Goal: Task Accomplishment & Management: Manage account settings

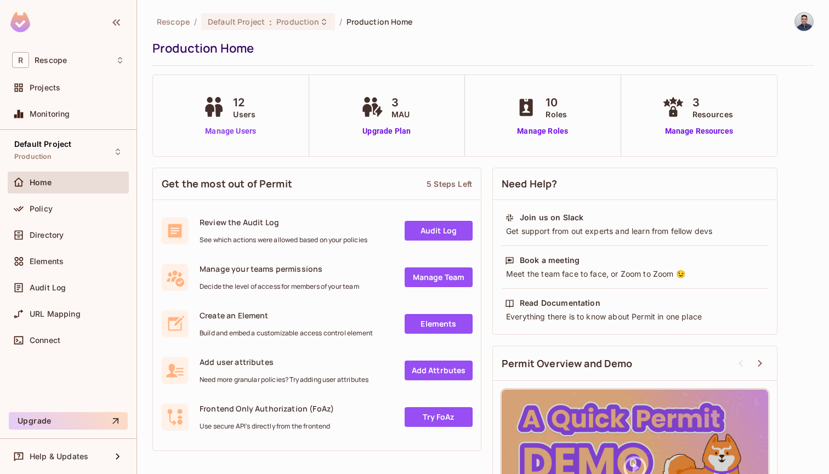
click at [231, 130] on link "Manage Users" at bounding box center [230, 132] width 61 height 12
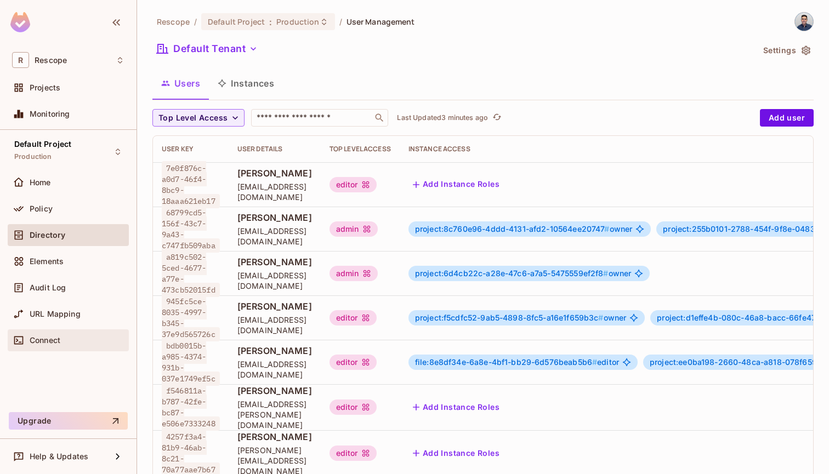
click at [61, 345] on div "Connect" at bounding box center [68, 340] width 112 height 13
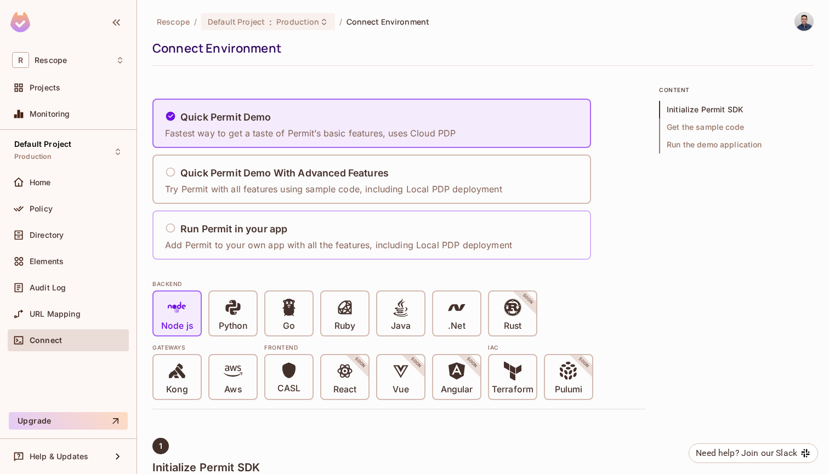
click at [243, 247] on p "Add Permit to your own app with all the features, including Local PDP deployment" at bounding box center [338, 245] width 347 height 12
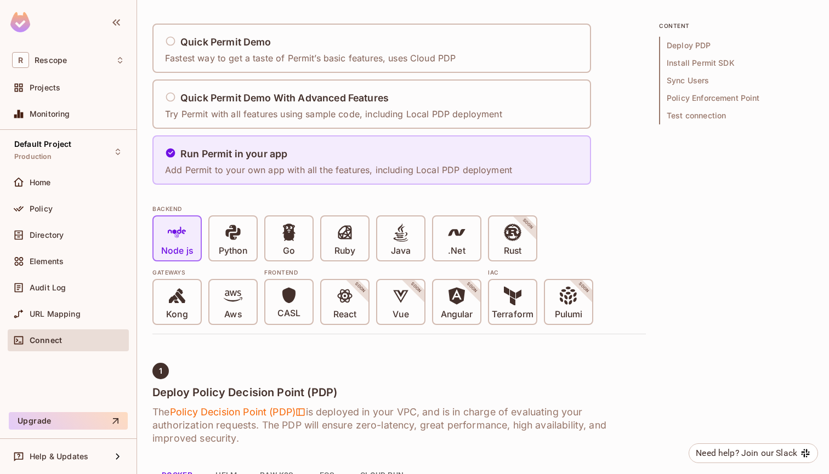
scroll to position [98, 0]
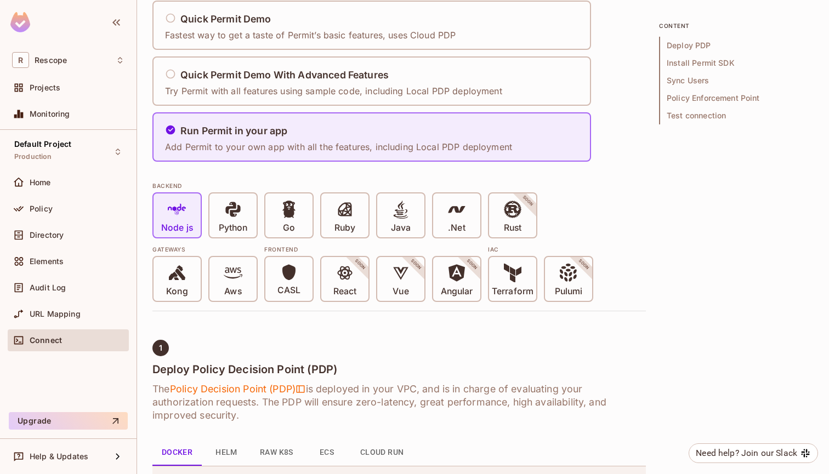
click at [688, 45] on span "Deploy PDP" at bounding box center [736, 46] width 155 height 18
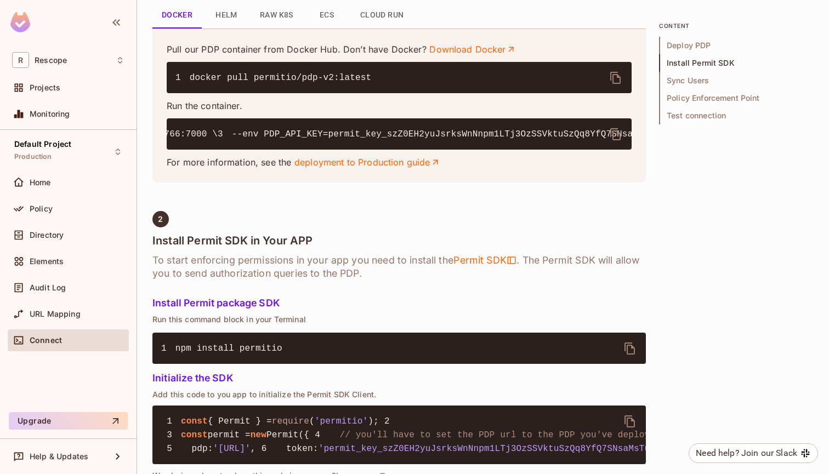
scroll to position [0, 205]
drag, startPoint x: 298, startPoint y: 160, endPoint x: 630, endPoint y: 163, distance: 332.1
click at [630, 150] on pre "1 docker run -it \ 2 -p 7766:7000 \ 3 --env PDP_API_KEY=permit_key_szZ0EH2yuJsr…" at bounding box center [399, 133] width 465 height 31
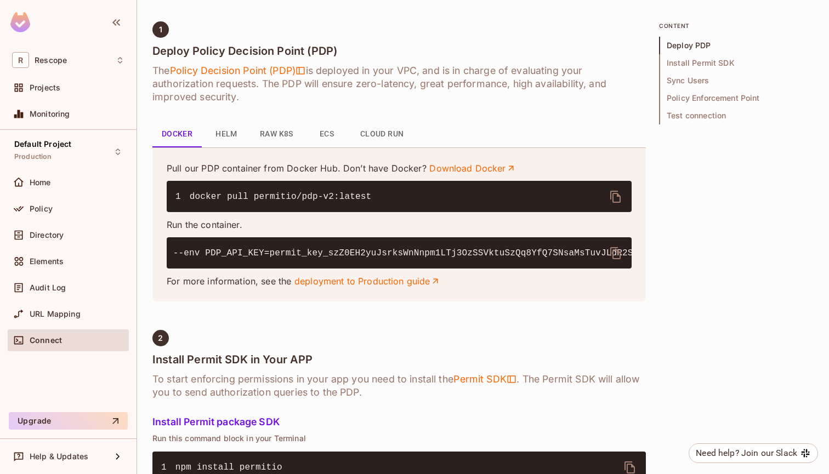
scroll to position [429, 0]
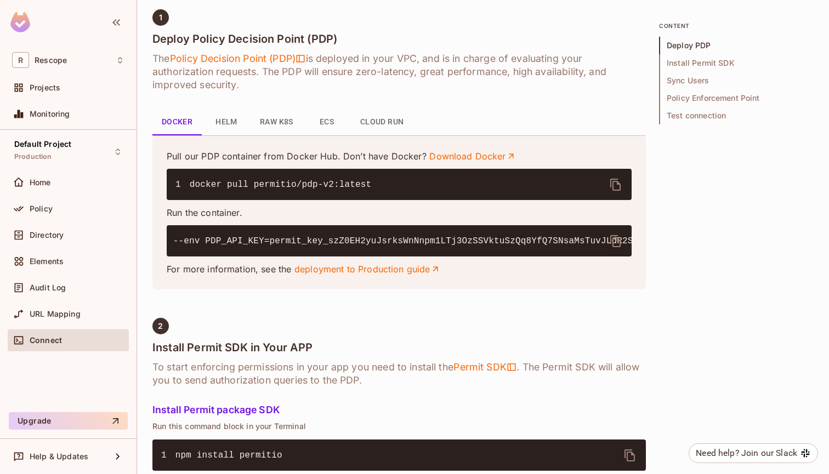
copy code "permit_key_szZ0EH2yuJsrksWnNnpm1LTj3OzSSVktuSzQq8YfQ7SNsaMsTuvJLdR2SnuFJiwGqYoL…"
click at [475, 253] on pre "1 docker run -it \ 2 -p 7766:7000 \ 3 --env PDP_API_KEY=permit_key_szZ0EH2yuJsr…" at bounding box center [399, 240] width 465 height 31
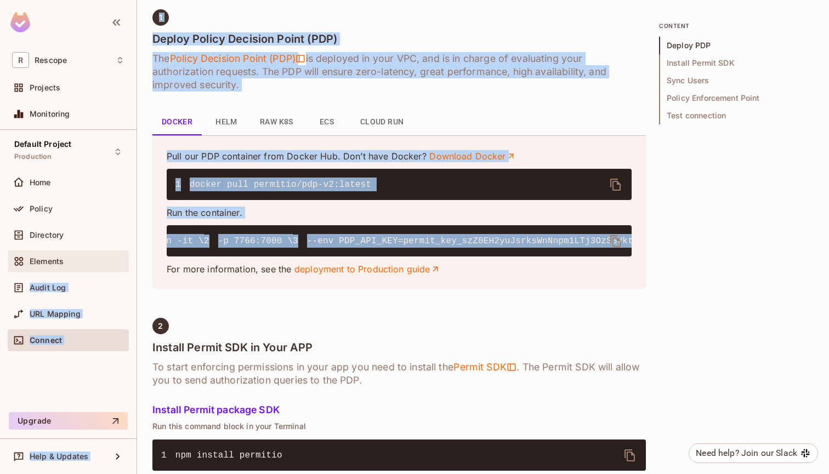
scroll to position [0, 0]
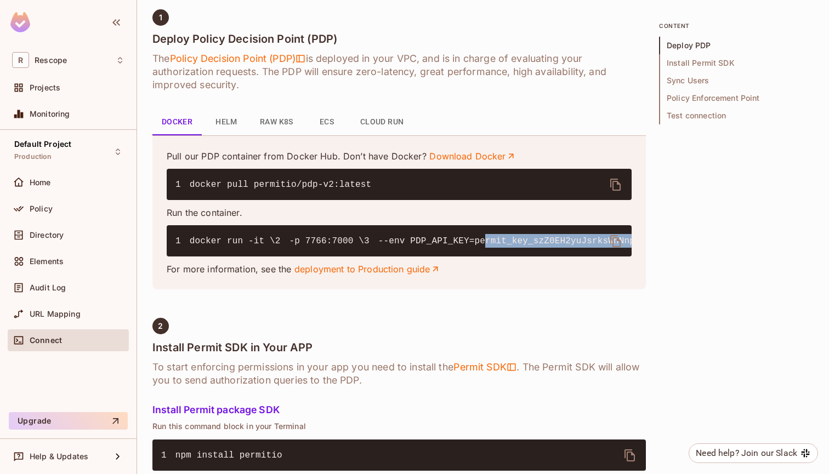
drag, startPoint x: 612, startPoint y: 266, endPoint x: 297, endPoint y: 266, distance: 315.1
click at [297, 246] on code "1 docker run -it \ 2 -p 7766:7000 \ 3 --env PDP_API_KEY=permit_key_szZ0EH2yuJsr…" at bounding box center [720, 241] width 1091 height 10
copy code "permit_key_szZ0EH2yuJsrksWnNnpm1LTj3OzSSVktuSzQq8YfQ7SNsaMsTuvJLdR2SnuFJiwGqYoL…"
click at [173, 121] on button "Docker" at bounding box center [176, 122] width 49 height 26
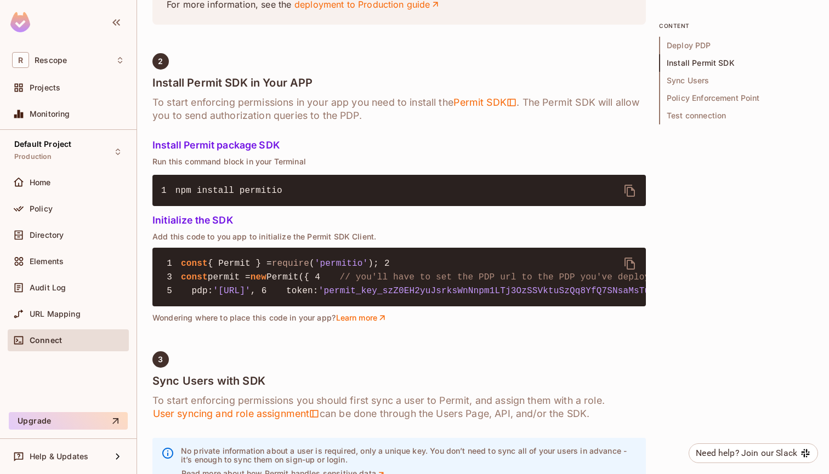
scroll to position [695, 0]
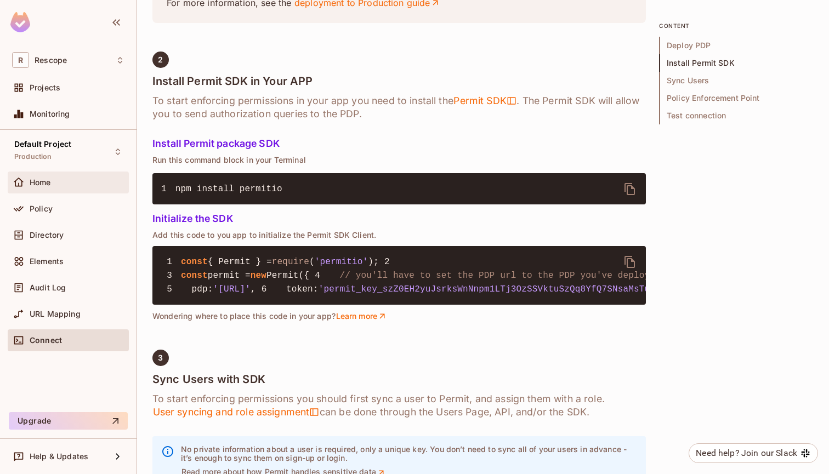
click at [48, 186] on span "Home" at bounding box center [40, 182] width 21 height 9
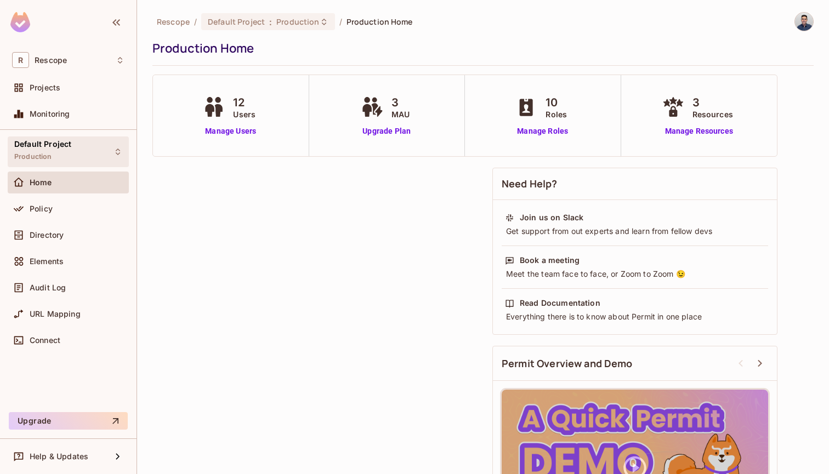
click at [42, 158] on span "Production" at bounding box center [33, 156] width 38 height 9
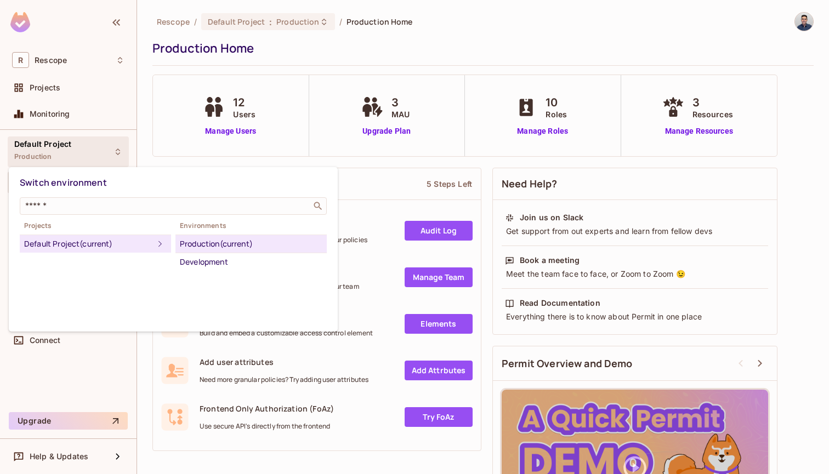
click at [201, 243] on div "Production (current)" at bounding box center [251, 243] width 142 height 13
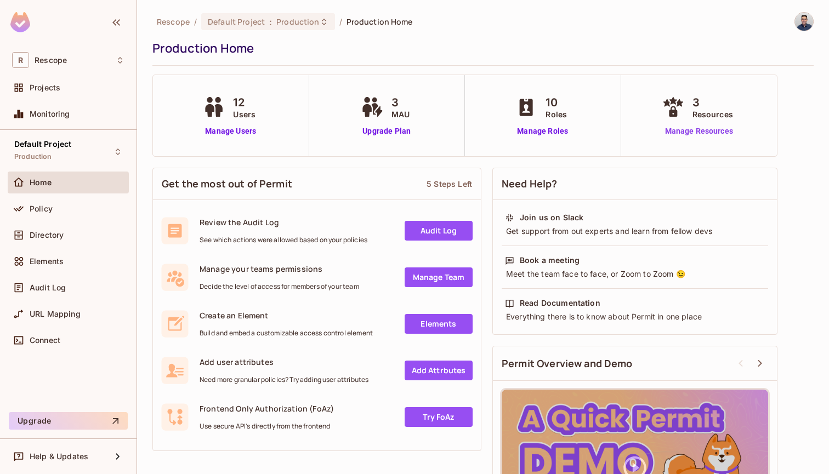
click at [697, 128] on link "Manage Resources" at bounding box center [698, 132] width 79 height 12
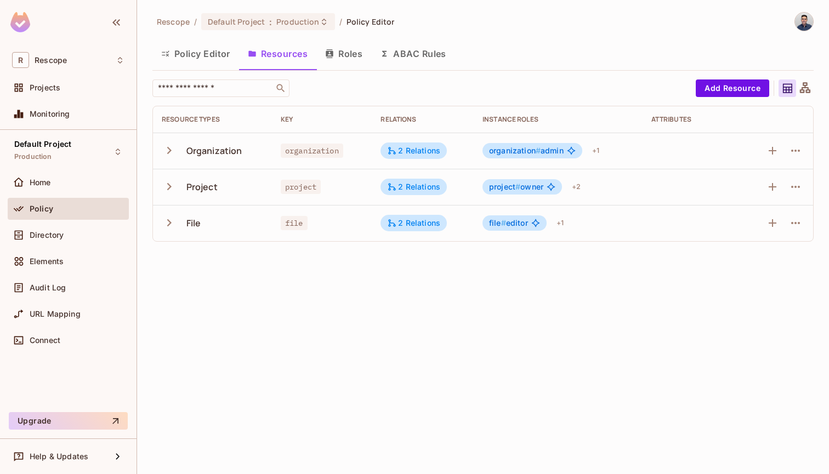
click at [170, 151] on icon "button" at bounding box center [169, 150] width 4 height 7
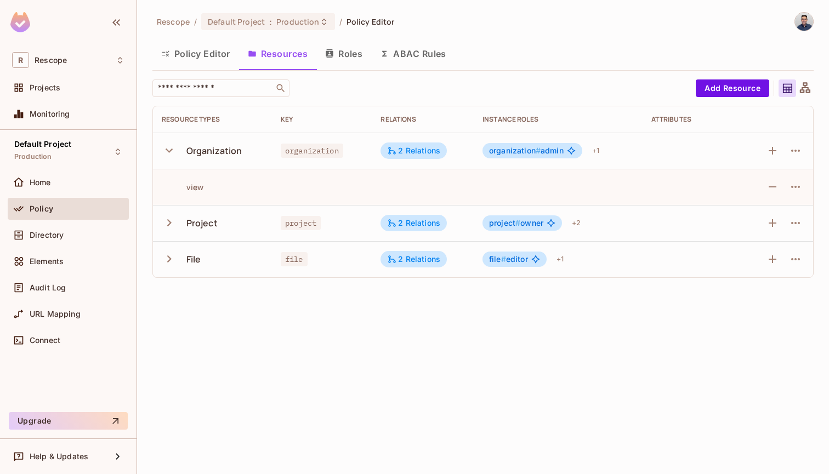
click at [197, 188] on div "view" at bounding box center [183, 187] width 42 height 10
click at [168, 222] on icon "button" at bounding box center [169, 222] width 15 height 15
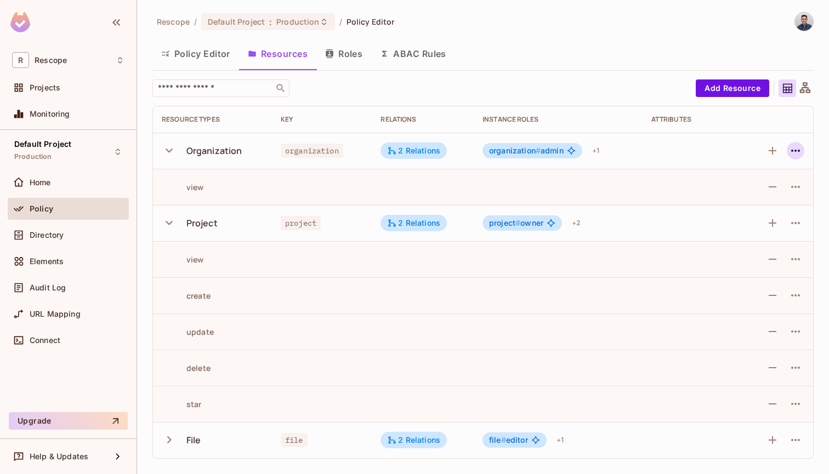
click at [793, 150] on icon "button" at bounding box center [795, 150] width 13 height 13
click at [793, 150] on div at bounding box center [414, 237] width 829 height 474
click at [52, 185] on div "Home" at bounding box center [77, 182] width 95 height 9
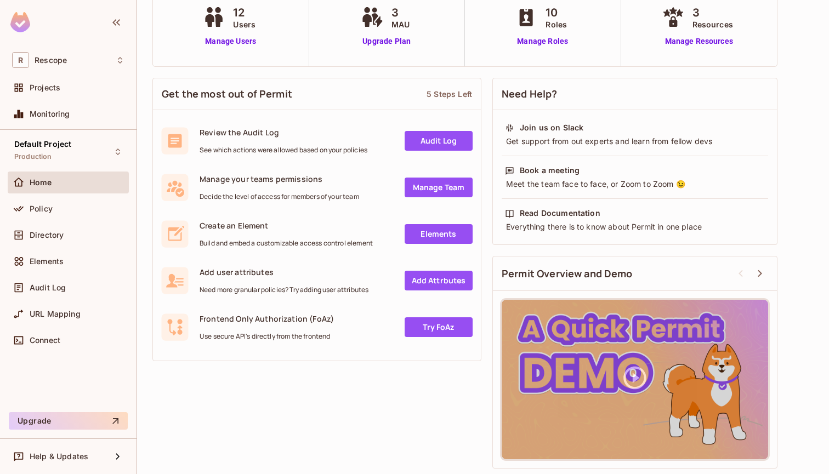
scroll to position [90, 0]
click at [61, 340] on div "Connect" at bounding box center [77, 340] width 95 height 9
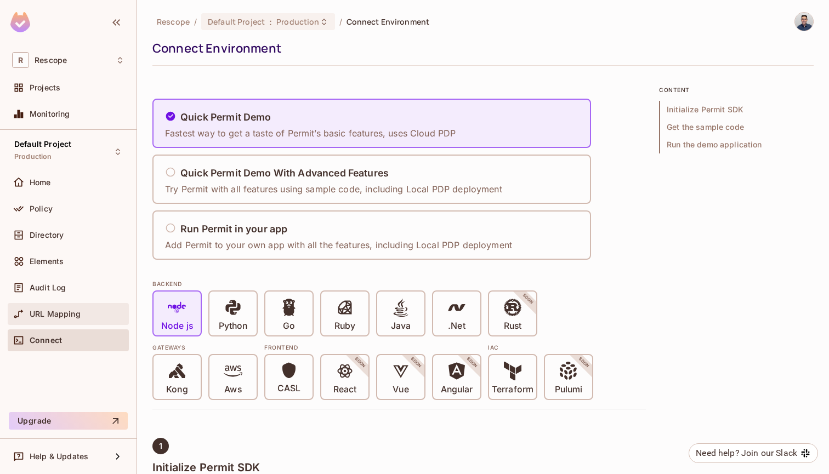
click at [62, 314] on span "URL Mapping" at bounding box center [55, 314] width 51 height 9
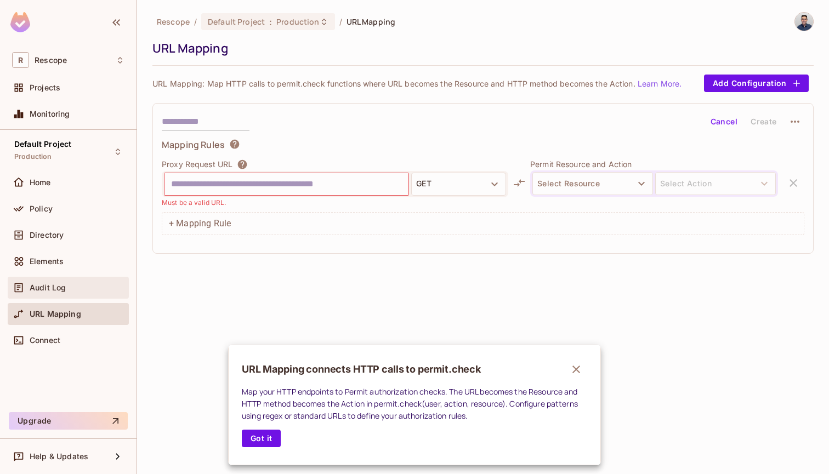
click at [53, 290] on div at bounding box center [414, 237] width 829 height 474
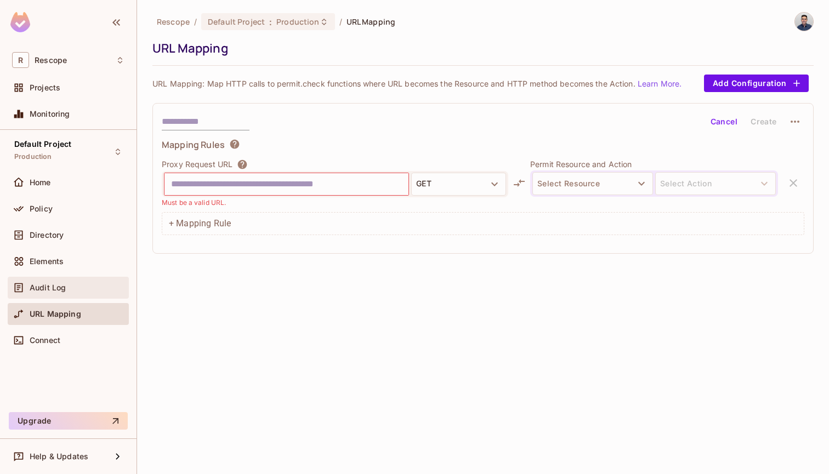
click at [53, 290] on span "Audit Log" at bounding box center [48, 287] width 36 height 9
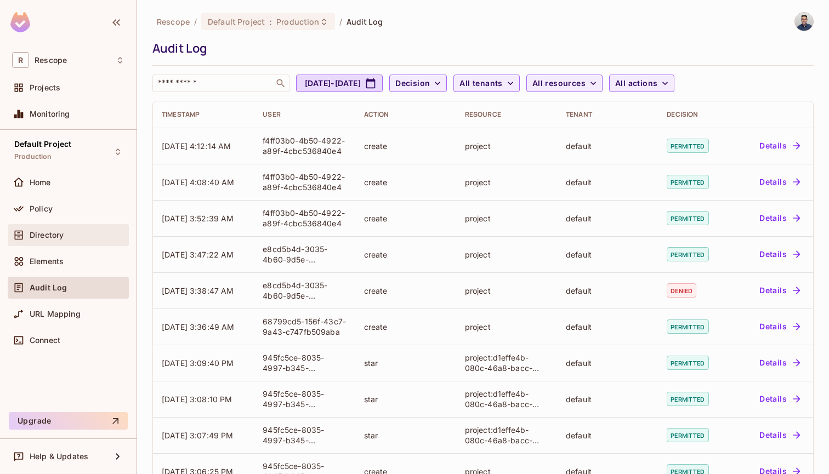
click at [53, 235] on span "Directory" at bounding box center [47, 235] width 34 height 9
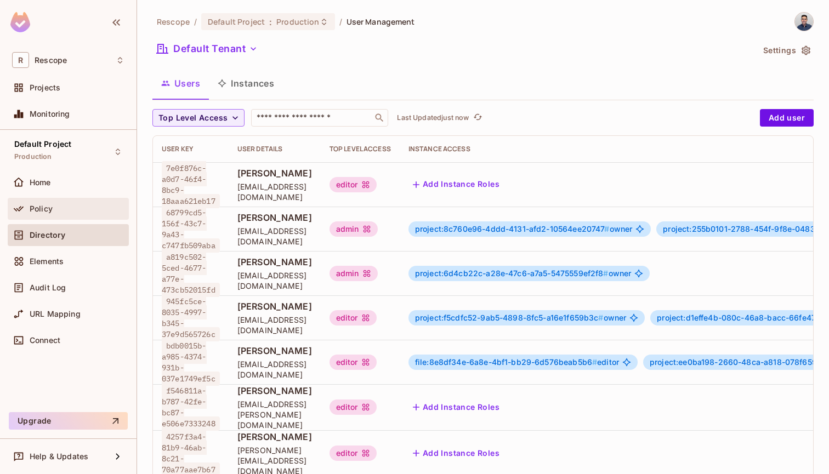
click at [48, 212] on span "Policy" at bounding box center [41, 208] width 23 height 9
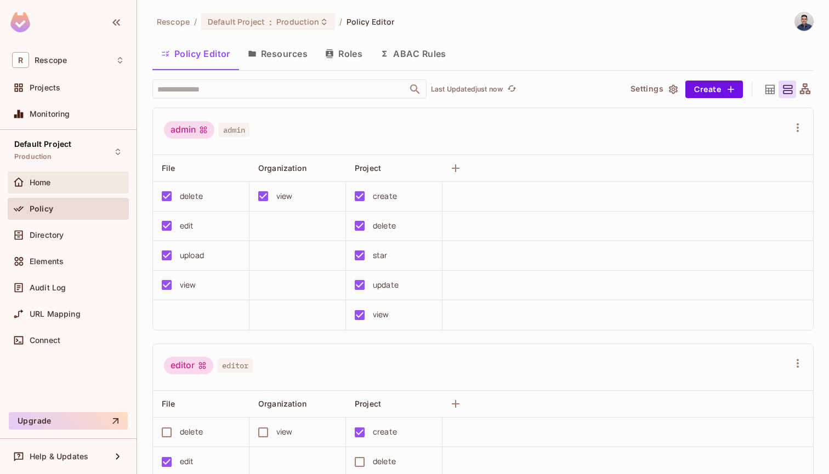
click at [48, 181] on span "Home" at bounding box center [40, 182] width 21 height 9
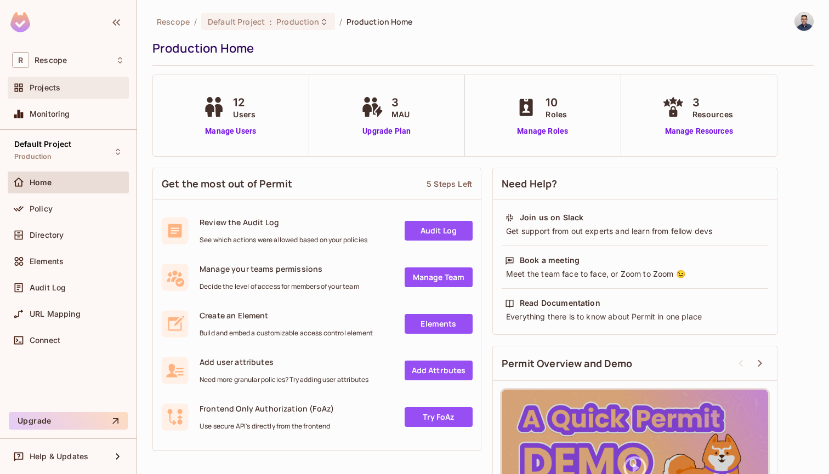
click at [53, 86] on span "Projects" at bounding box center [45, 87] width 31 height 9
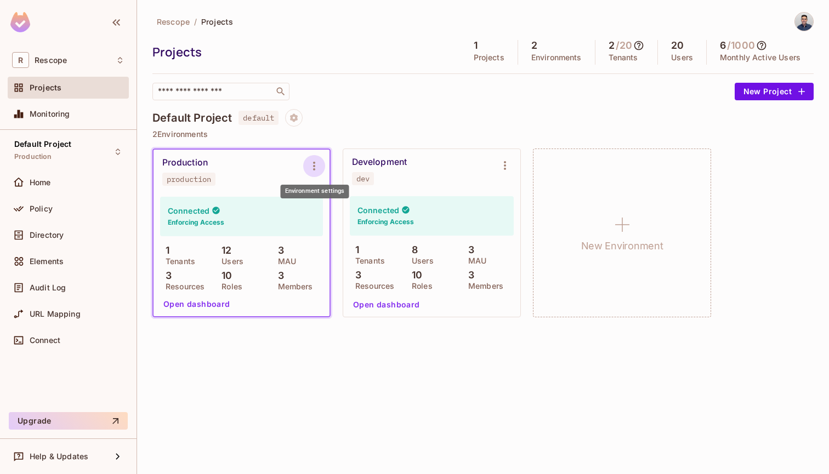
click at [312, 166] on icon "Environment settings" at bounding box center [313, 165] width 13 height 13
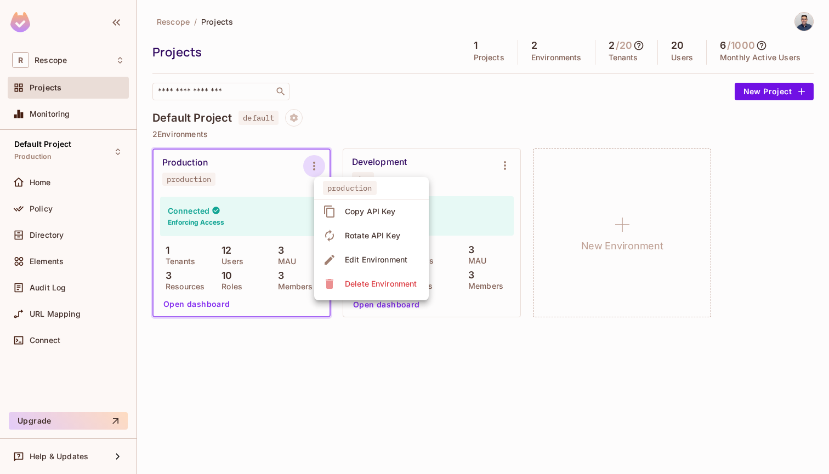
click at [343, 204] on span "Copy API Key" at bounding box center [370, 212] width 58 height 18
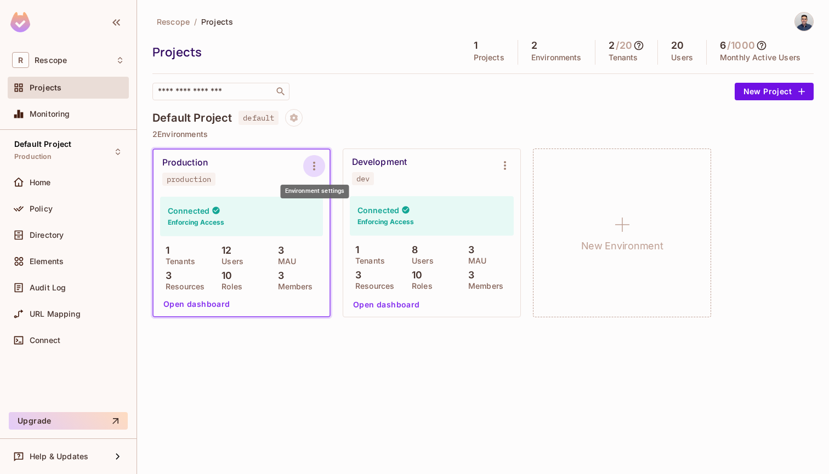
click at [313, 166] on icon "Environment settings" at bounding box center [314, 166] width 2 height 9
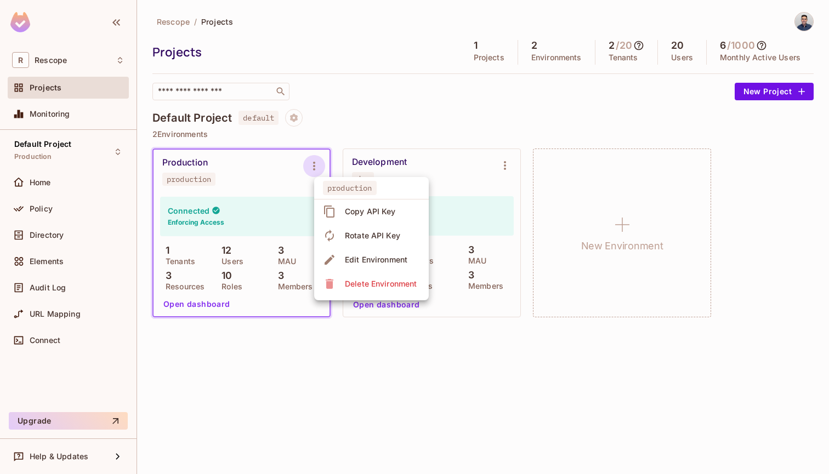
click at [315, 163] on div at bounding box center [414, 237] width 829 height 474
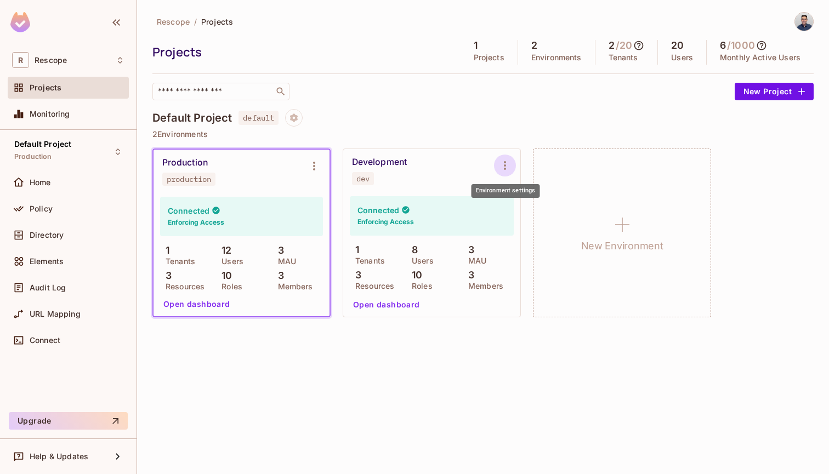
click at [504, 166] on icon "Environment settings" at bounding box center [505, 165] width 2 height 9
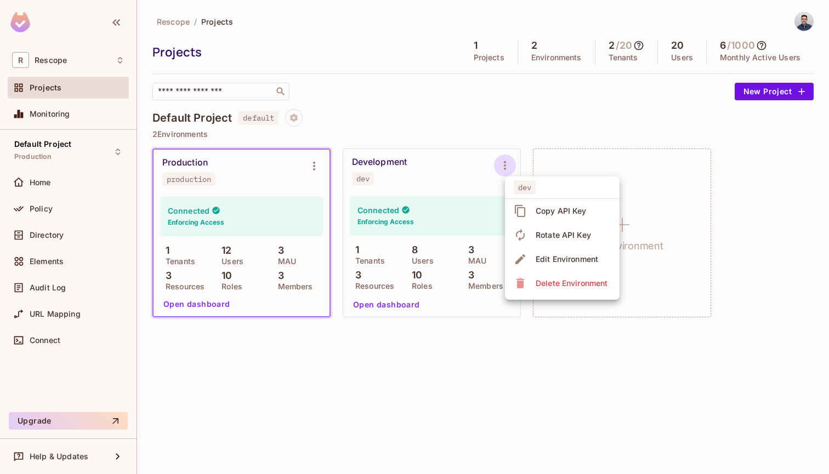
click at [504, 166] on div at bounding box center [414, 237] width 829 height 474
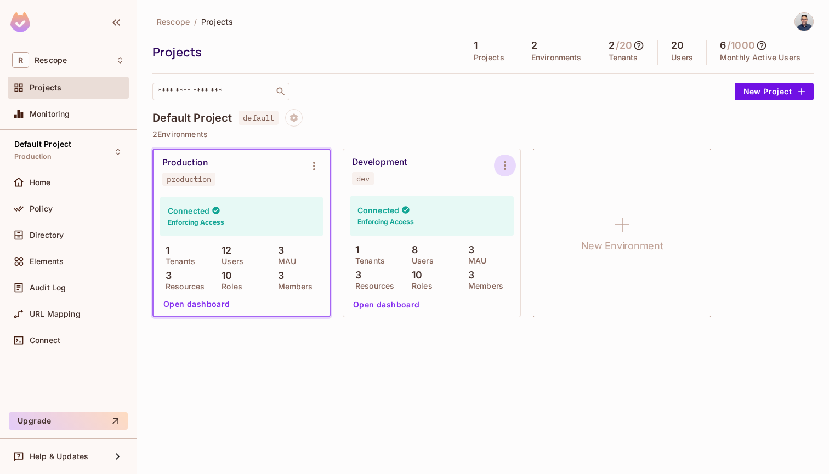
click at [504, 166] on icon "Environment settings" at bounding box center [505, 165] width 2 height 9
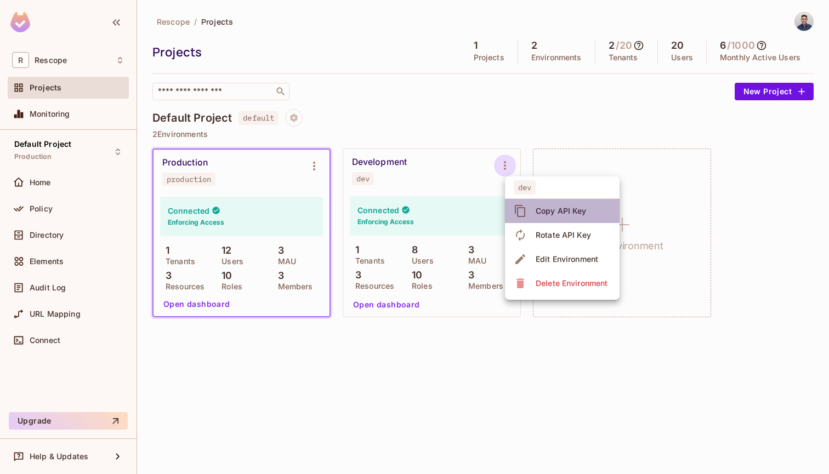
click at [533, 204] on span "Copy API Key" at bounding box center [561, 211] width 58 height 18
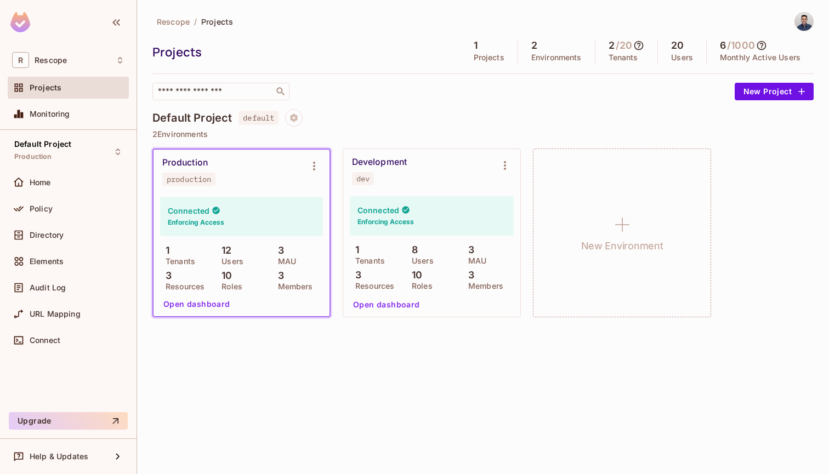
click at [386, 106] on div "Rescope / Projects Projects 1 Projects 2 Environments 2 / 20 Tenants 20 Users 6…" at bounding box center [482, 170] width 661 height 317
click at [507, 161] on icon "Environment settings" at bounding box center [504, 165] width 13 height 13
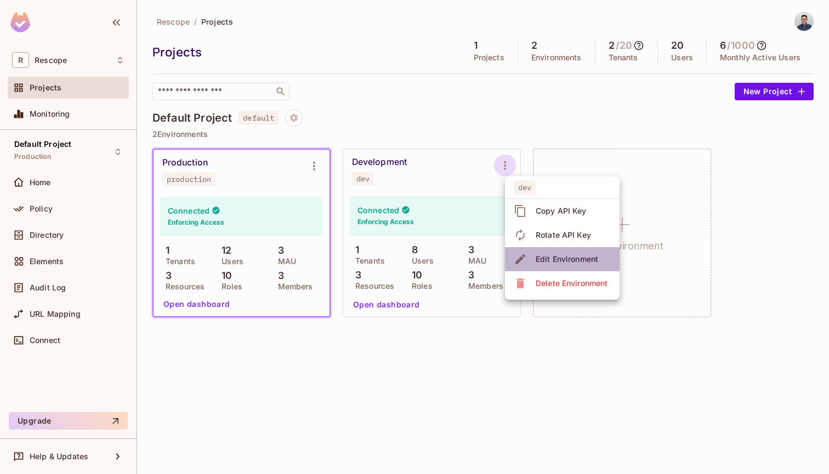
click at [540, 260] on div "Edit Environment" at bounding box center [566, 259] width 62 height 11
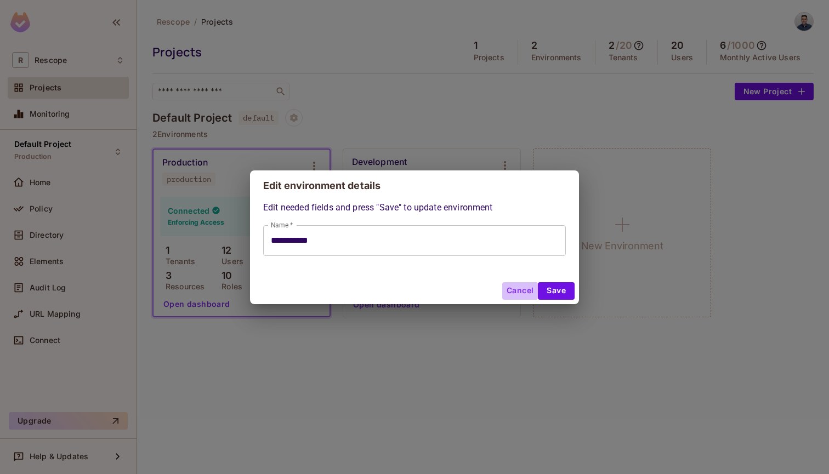
click at [506, 290] on button "Cancel" at bounding box center [520, 291] width 36 height 18
type input "**********"
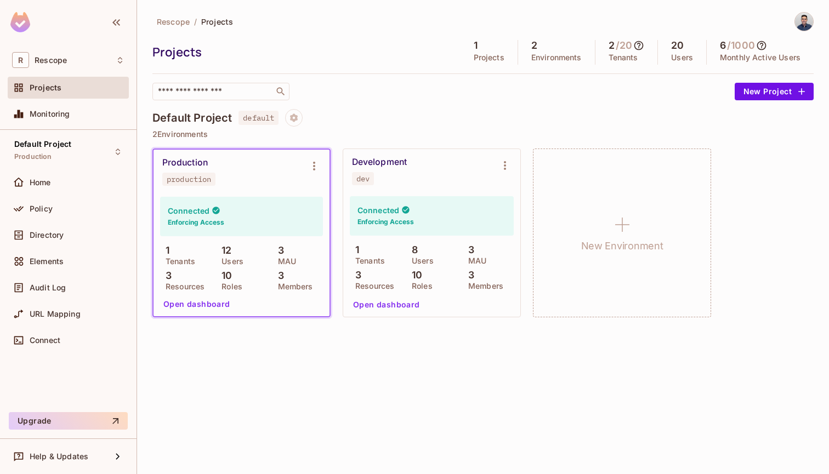
click at [378, 152] on div "Development dev" at bounding box center [431, 171] width 177 height 44
click at [87, 147] on div "Default Project Production" at bounding box center [68, 151] width 121 height 30
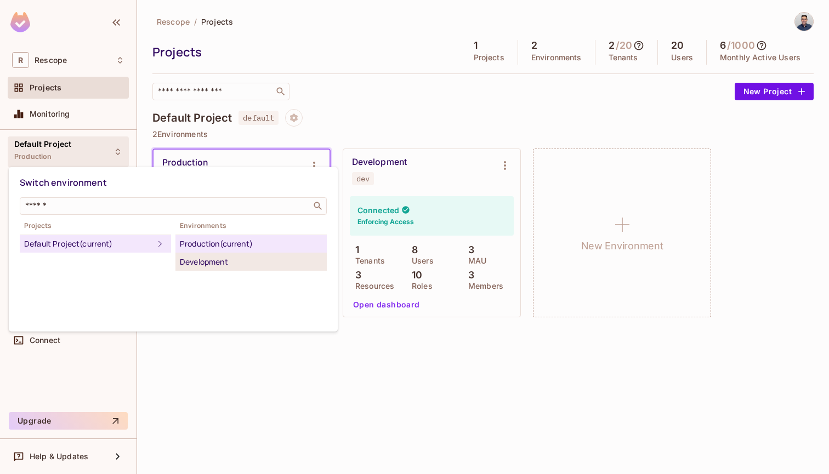
click at [196, 265] on div "Development" at bounding box center [251, 261] width 142 height 13
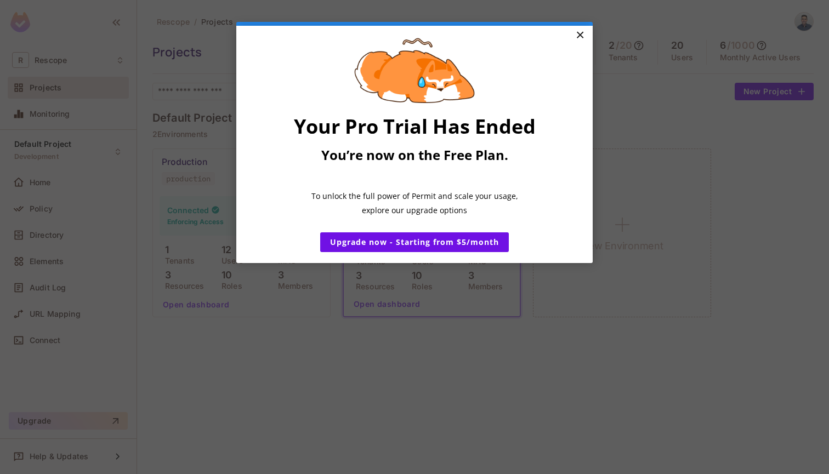
click at [580, 34] on link "×" at bounding box center [579, 36] width 19 height 20
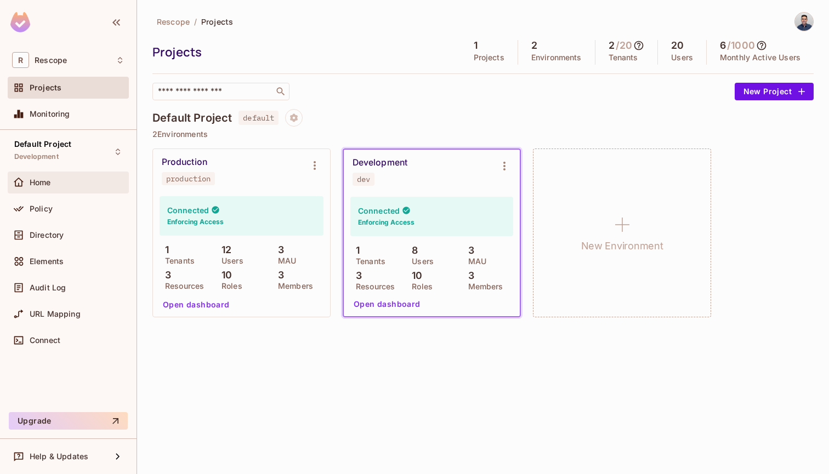
click at [53, 185] on div "Home" at bounding box center [77, 182] width 95 height 9
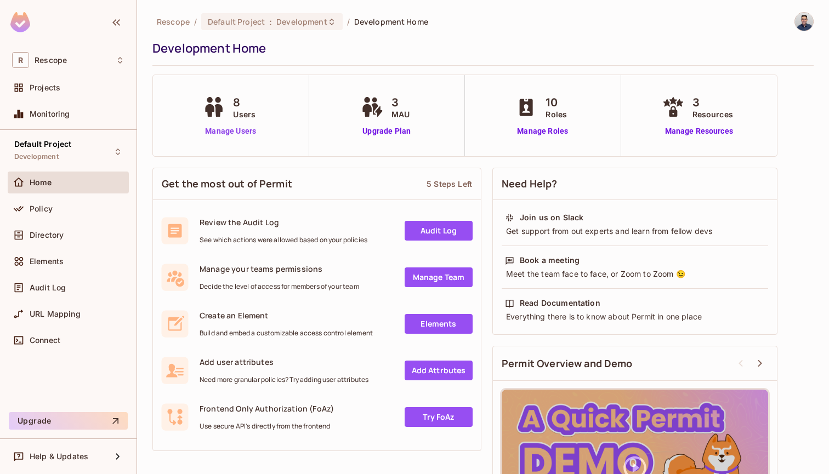
click at [230, 130] on link "Manage Users" at bounding box center [230, 132] width 61 height 12
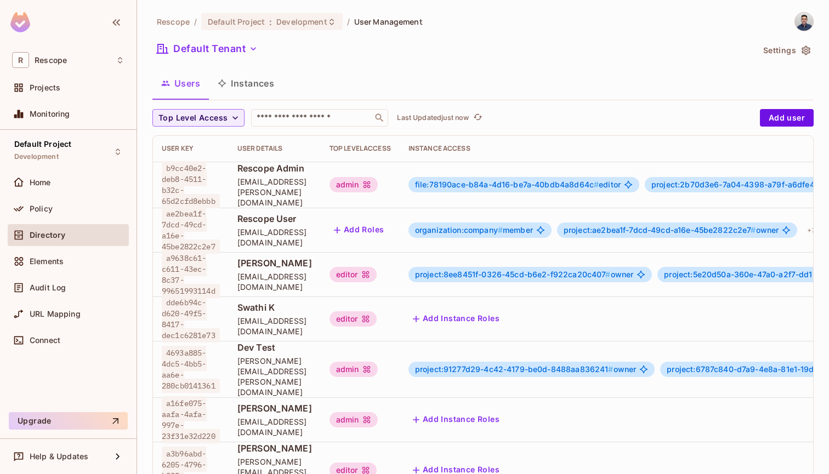
scroll to position [2, 0]
click at [504, 411] on button "Add Instance Roles" at bounding box center [455, 420] width 95 height 18
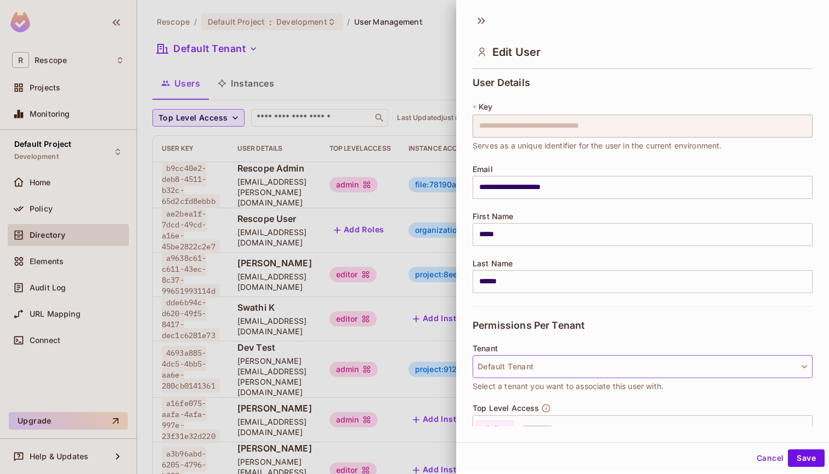
click at [540, 364] on button "Default Tenant" at bounding box center [642, 366] width 340 height 23
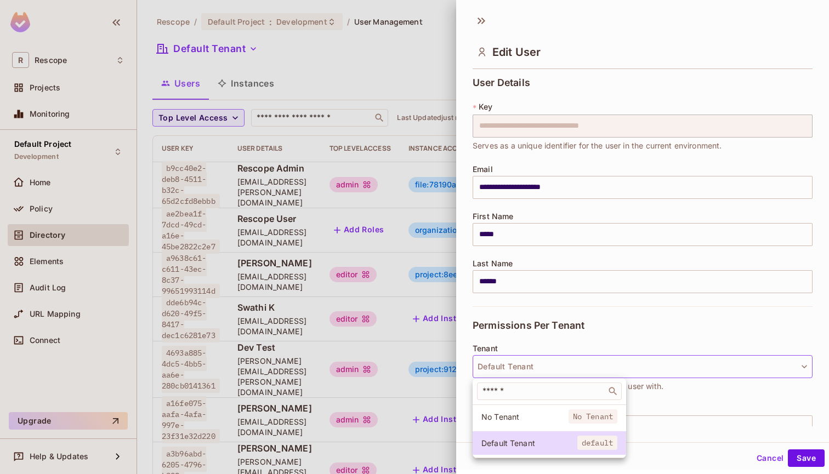
click at [575, 345] on div at bounding box center [414, 237] width 829 height 474
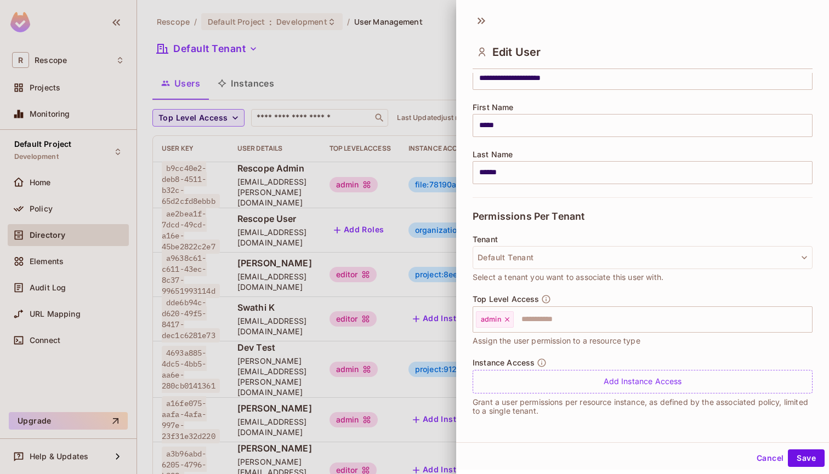
scroll to position [109, 0]
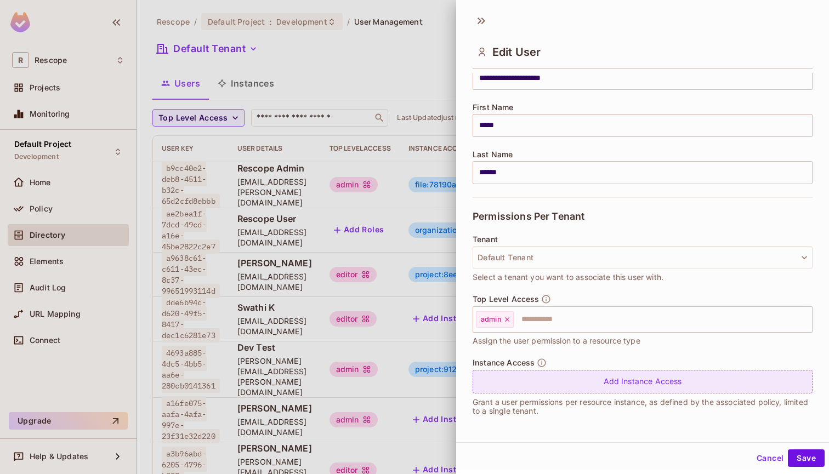
click at [592, 379] on div "Add Instance Access" at bounding box center [642, 382] width 340 height 24
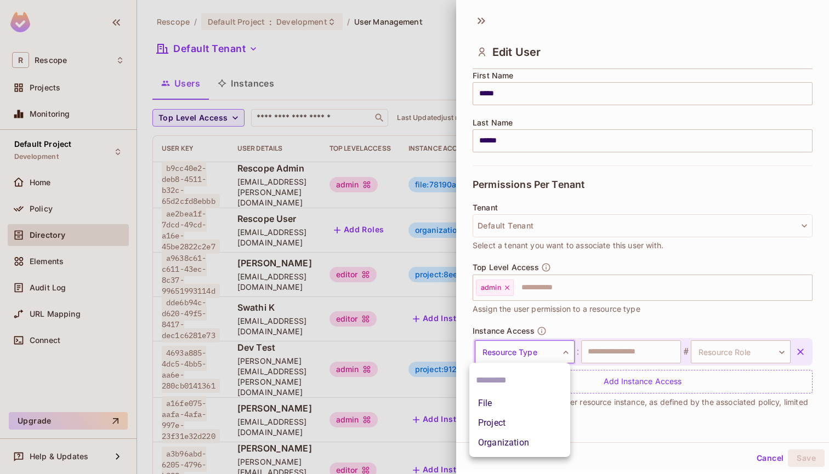
click at [550, 351] on body "R Rescope Projects Monitoring Default Project Development Home Policy Directory…" at bounding box center [414, 237] width 829 height 474
click at [504, 423] on li "Project" at bounding box center [519, 423] width 101 height 20
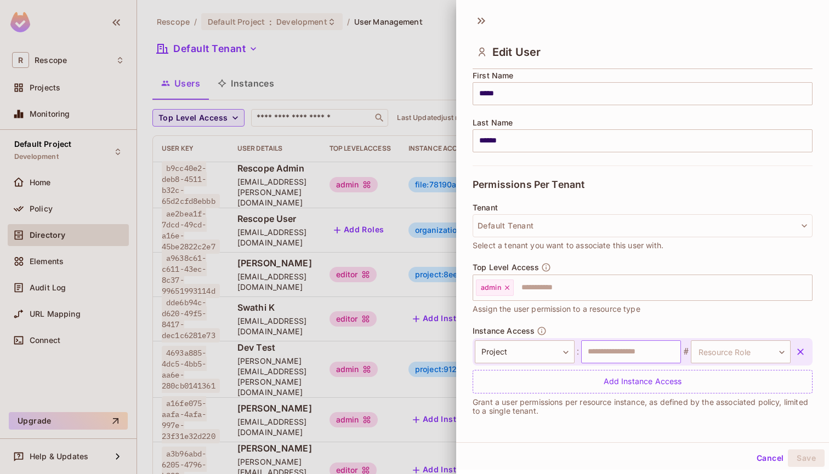
click at [629, 351] on input "text" at bounding box center [631, 351] width 100 height 23
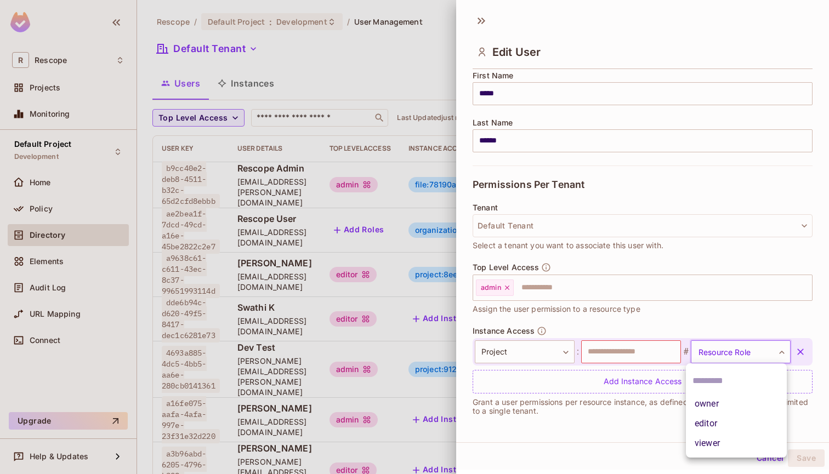
click at [729, 355] on body "R Rescope Projects Monitoring Default Project Development Home Policy Directory…" at bounding box center [414, 237] width 829 height 474
click at [706, 404] on li "owner" at bounding box center [736, 404] width 101 height 20
type input "*****"
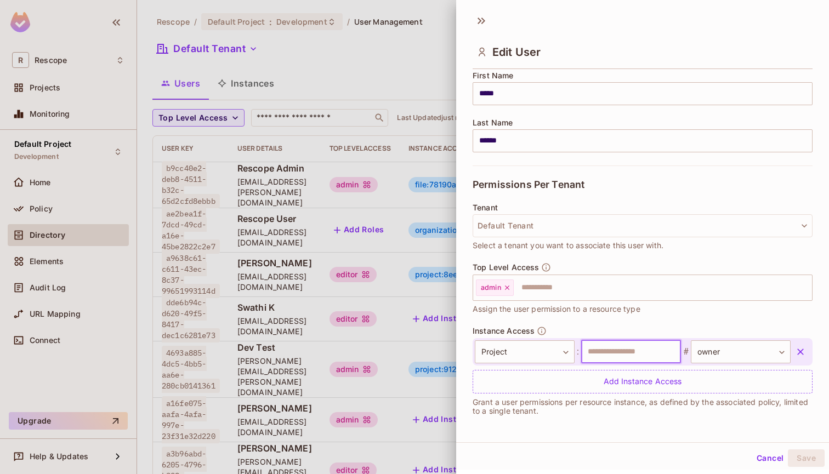
click at [652, 352] on input "text" at bounding box center [631, 351] width 100 height 23
click at [646, 352] on input "text" at bounding box center [631, 351] width 100 height 23
click at [620, 348] on input "*" at bounding box center [631, 351] width 100 height 23
click at [800, 355] on icon "button" at bounding box center [800, 351] width 11 height 11
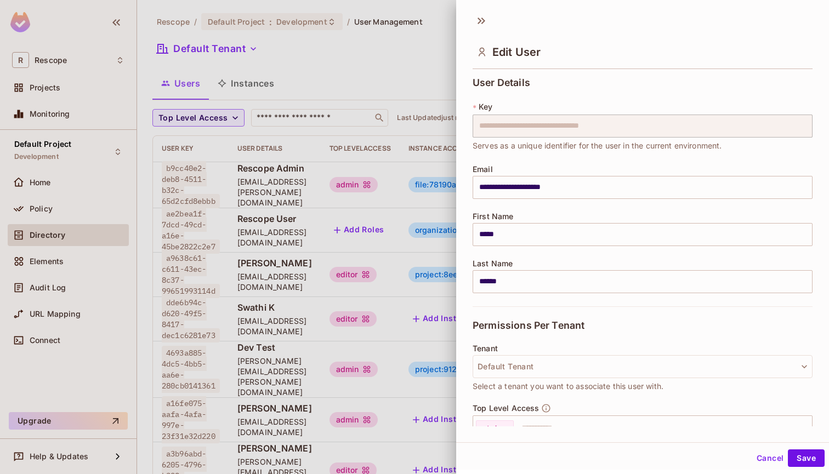
scroll to position [0, 0]
click at [802, 458] on button "Save" at bounding box center [806, 458] width 37 height 18
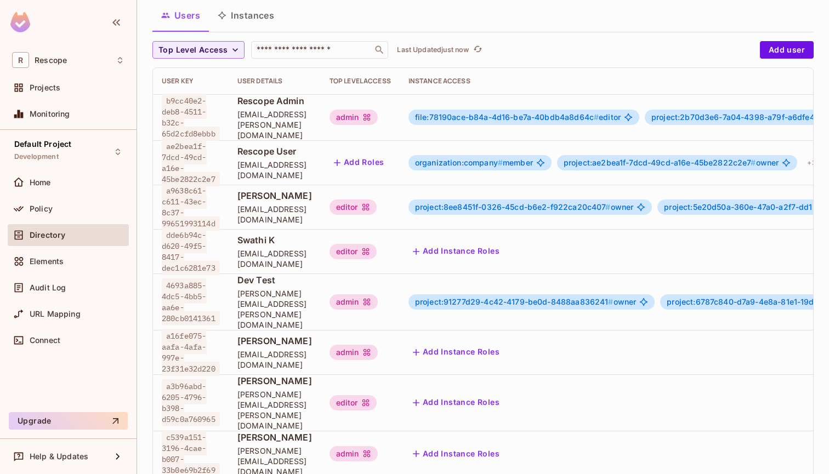
click at [528, 297] on span "project:91277d29-4c42-4179-be0d-8488aa836241 #" at bounding box center [514, 301] width 198 height 9
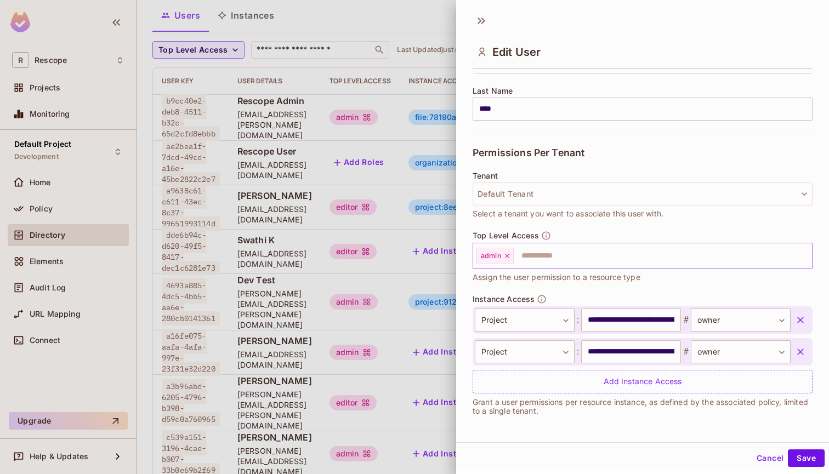
scroll to position [173, 0]
click at [636, 322] on input "**********" at bounding box center [631, 320] width 100 height 23
click at [478, 21] on icon at bounding box center [481, 21] width 18 height 18
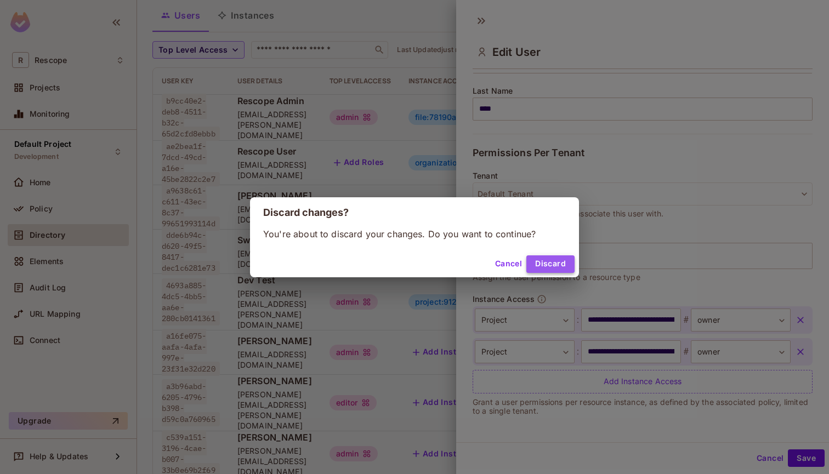
click at [538, 257] on button "Discard" at bounding box center [550, 264] width 48 height 18
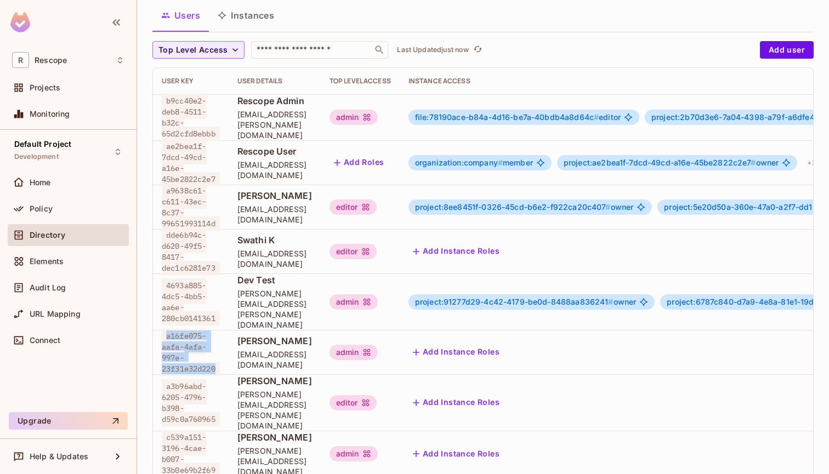
drag, startPoint x: 165, startPoint y: 322, endPoint x: 219, endPoint y: 353, distance: 62.1
click at [219, 353] on span "a16fe075-aafa-4afa-997e-23f31e32d220" at bounding box center [191, 352] width 58 height 47
copy span "a16fe075-aafa-4afa-997e-23f31e32d220"
click at [504, 343] on button "Add Instance Roles" at bounding box center [455, 352] width 95 height 18
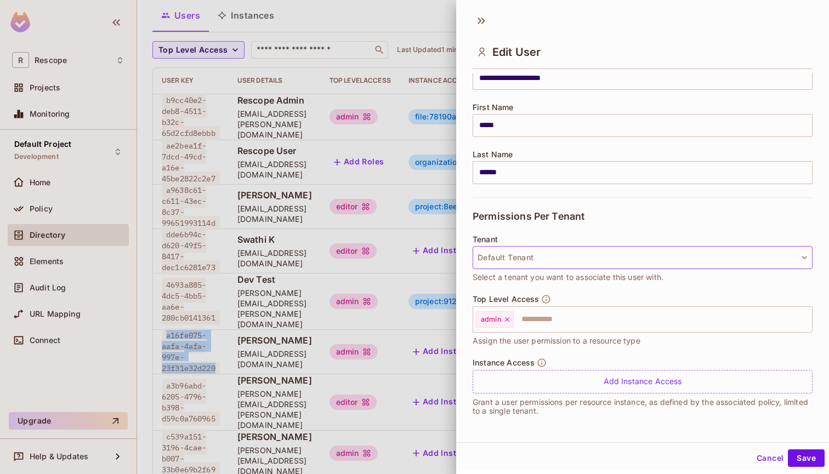
scroll to position [109, 0]
click at [524, 264] on button "Default Tenant" at bounding box center [642, 257] width 340 height 23
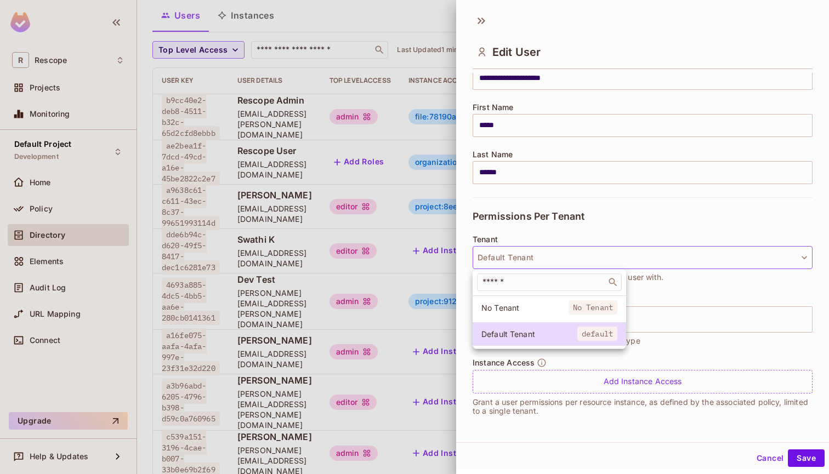
click at [524, 264] on div at bounding box center [414, 237] width 829 height 474
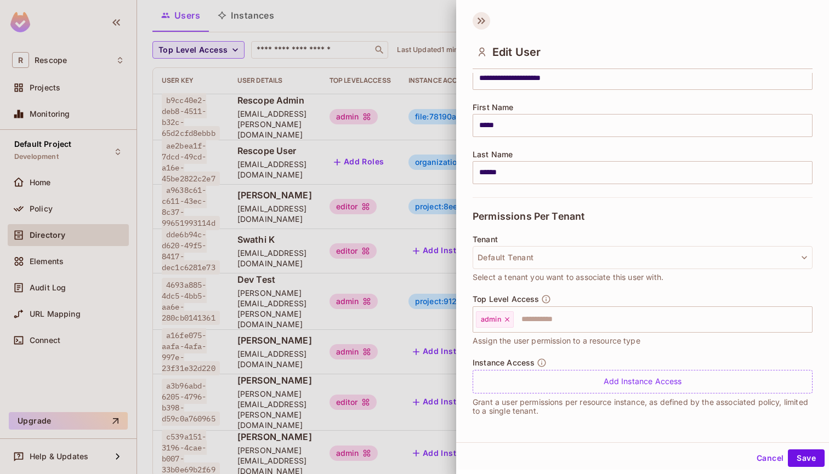
click at [472, 15] on icon at bounding box center [481, 21] width 18 height 18
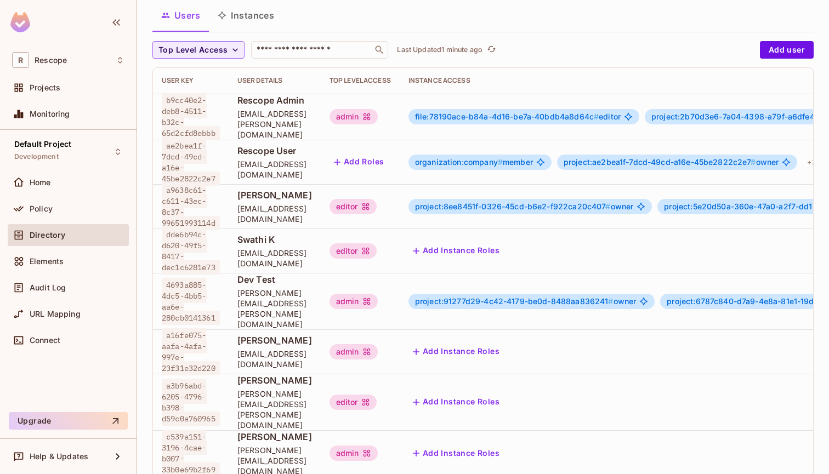
click at [306, 106] on span "Rescope Admin" at bounding box center [274, 100] width 75 height 12
click at [378, 111] on div "admin" at bounding box center [353, 116] width 48 height 15
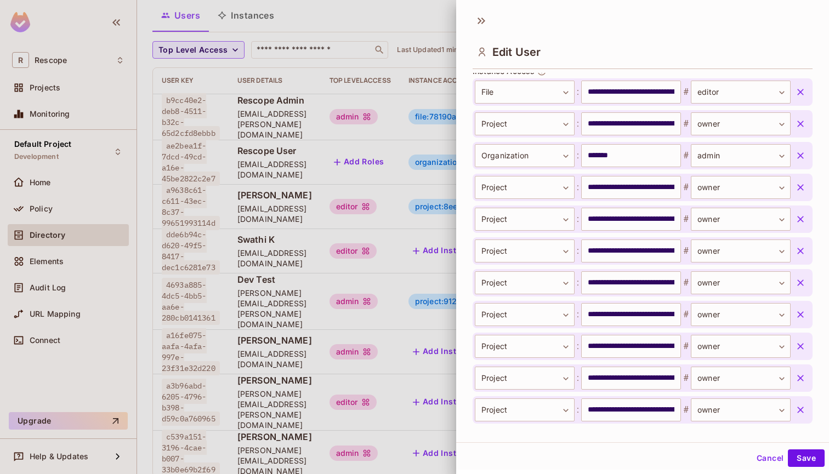
scroll to position [409, 0]
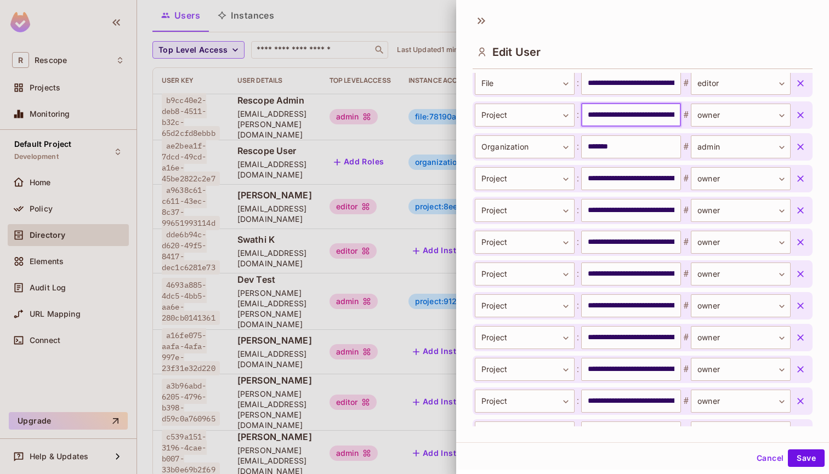
click at [615, 113] on input "**********" at bounding box center [631, 115] width 100 height 23
click at [611, 113] on input "**********" at bounding box center [631, 115] width 100 height 23
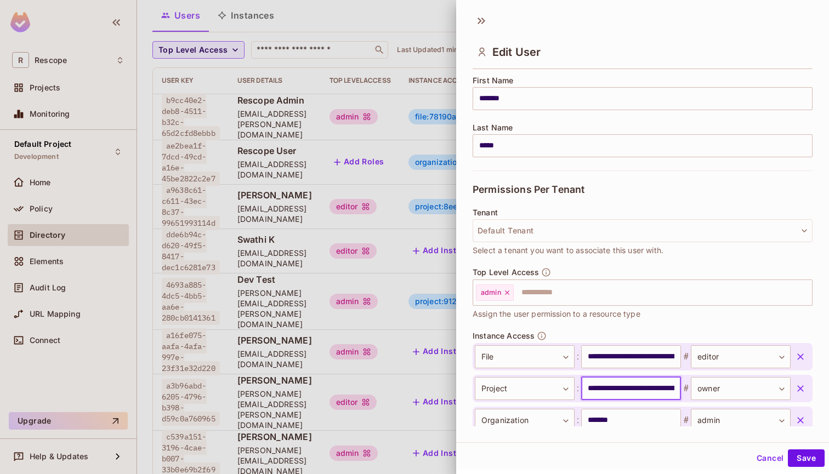
scroll to position [60, 0]
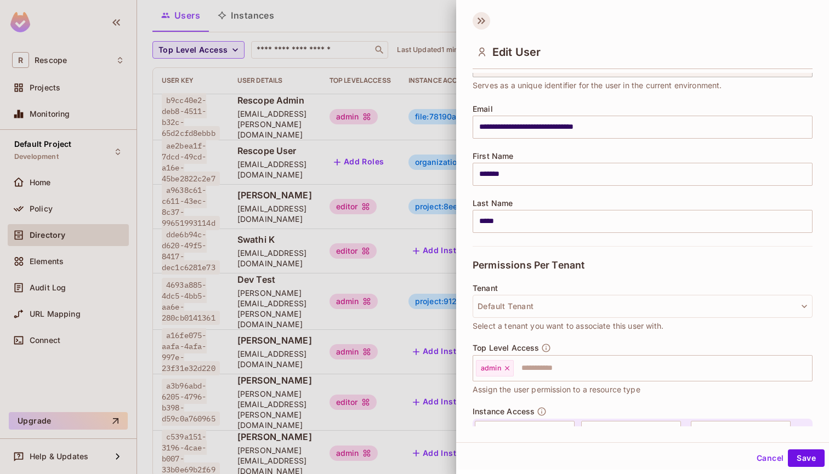
click at [484, 20] on icon at bounding box center [483, 21] width 4 height 7
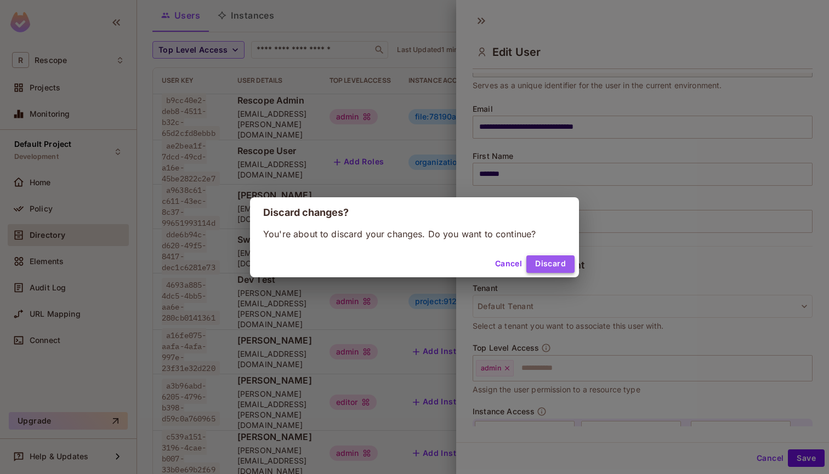
click at [545, 263] on button "Discard" at bounding box center [550, 264] width 48 height 18
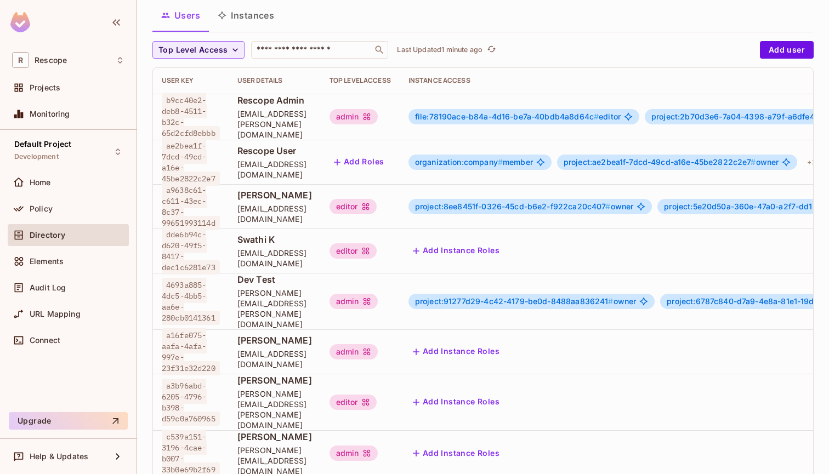
click at [504, 343] on button "Add Instance Roles" at bounding box center [455, 352] width 95 height 18
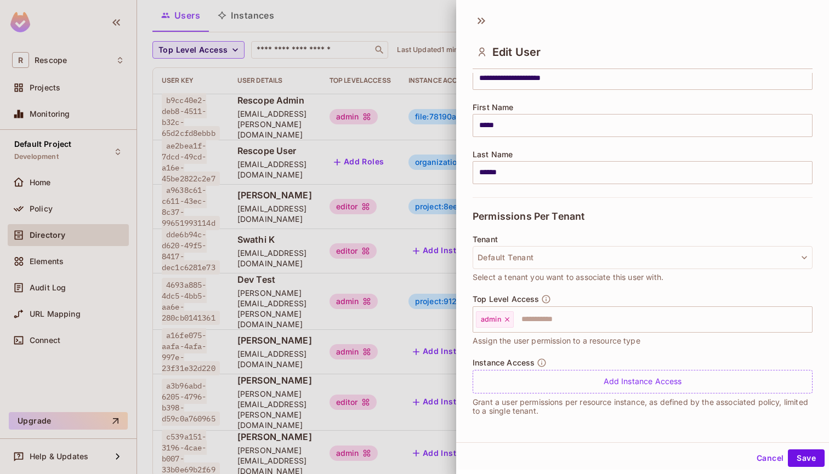
scroll to position [109, 0]
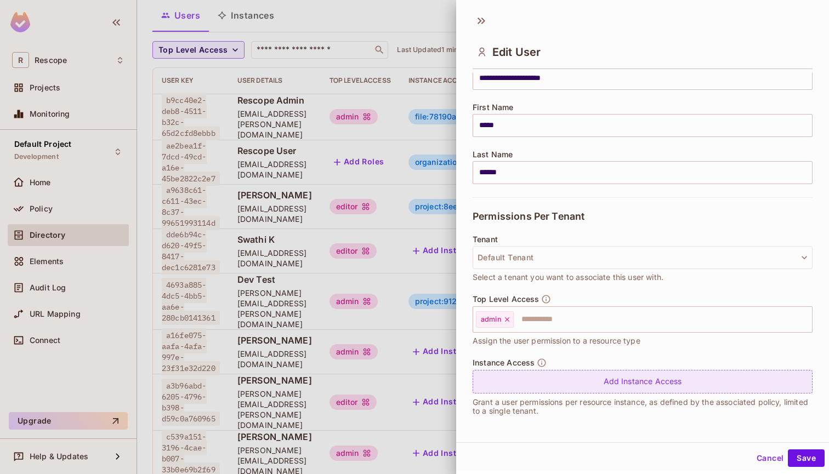
click at [576, 382] on div "Add Instance Access" at bounding box center [642, 382] width 340 height 24
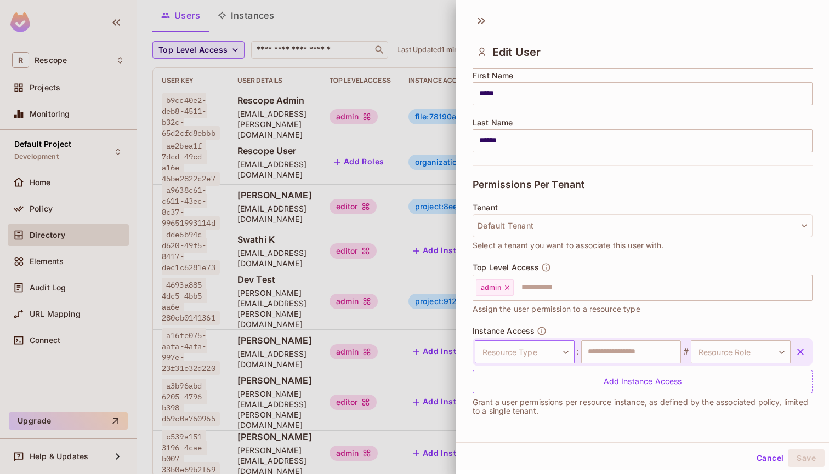
scroll to position [141, 0]
click at [537, 349] on body "R Rescope Projects Monitoring Default Project Development Home Policy Directory…" at bounding box center [414, 237] width 829 height 474
click at [499, 442] on li "Organization" at bounding box center [519, 444] width 101 height 20
click at [624, 351] on input "text" at bounding box center [631, 351] width 100 height 23
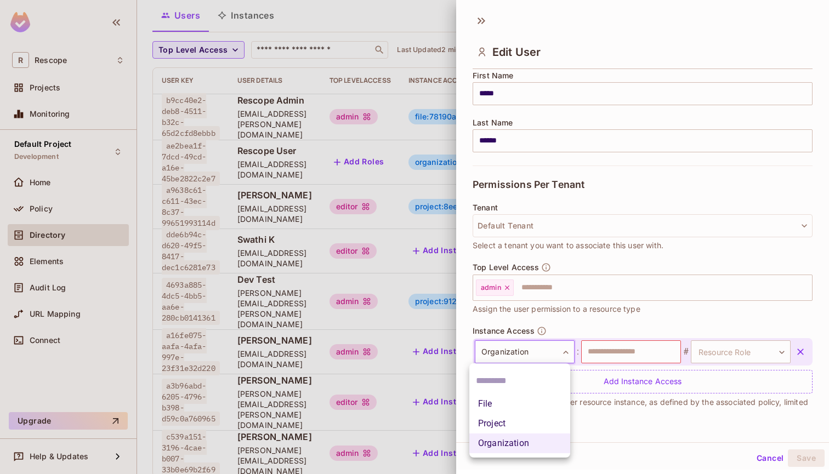
click at [543, 353] on body "R Rescope Projects Monitoring Default Project Development Home Policy Directory…" at bounding box center [414, 237] width 829 height 474
click at [508, 421] on li "Project" at bounding box center [519, 424] width 101 height 20
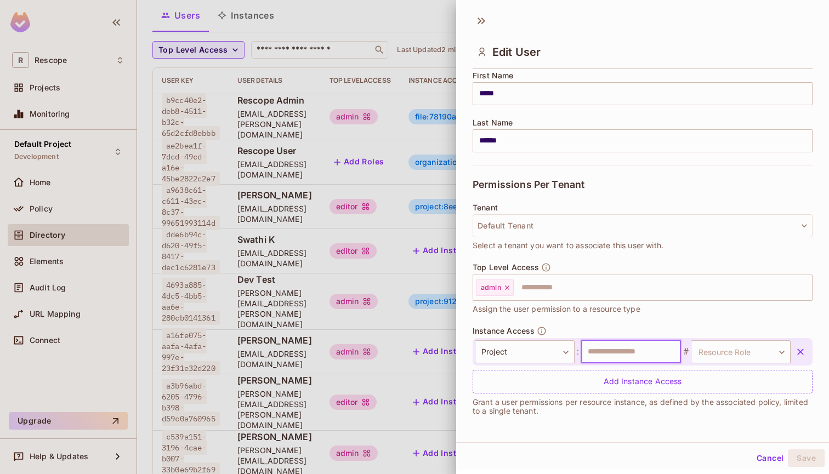
click at [615, 348] on input "text" at bounding box center [631, 351] width 100 height 23
type input "*******"
click at [278, 193] on div at bounding box center [414, 237] width 829 height 474
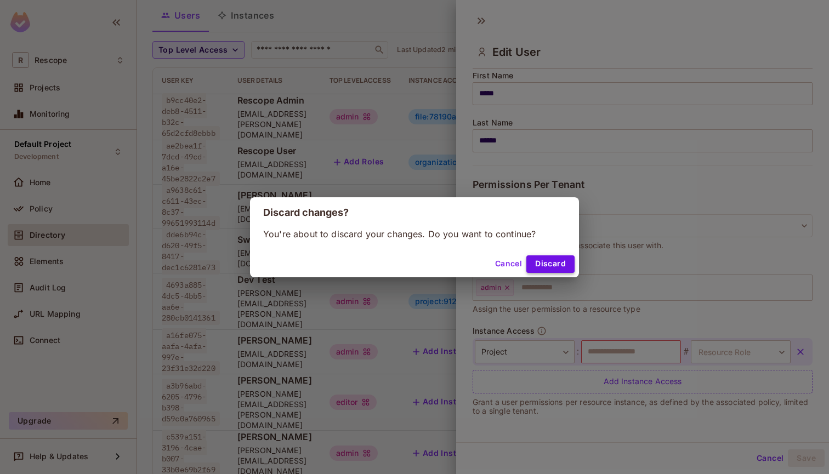
click at [547, 259] on button "Discard" at bounding box center [550, 264] width 48 height 18
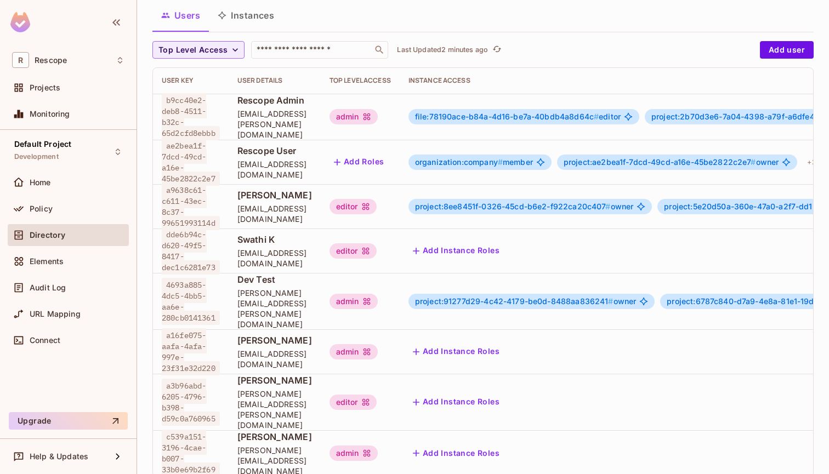
click at [590, 296] on span "project:91277d29-4c42-4179-be0d-8488aa836241 #" at bounding box center [514, 300] width 198 height 9
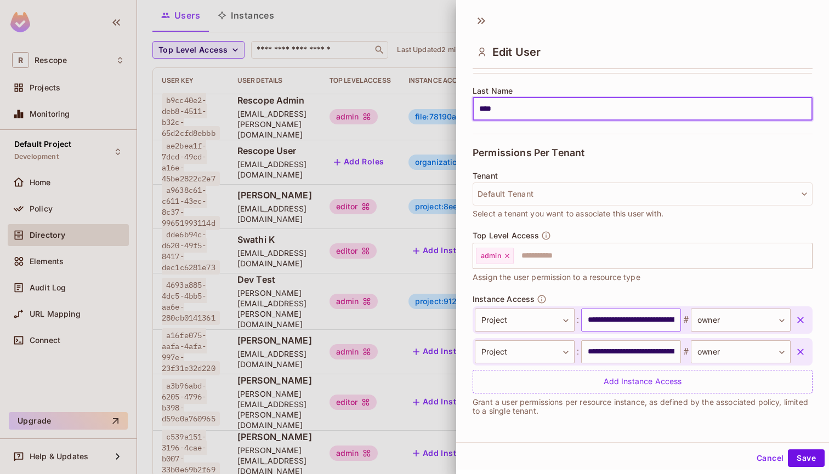
scroll to position [173, 0]
click at [614, 320] on input "**********" at bounding box center [631, 320] width 100 height 23
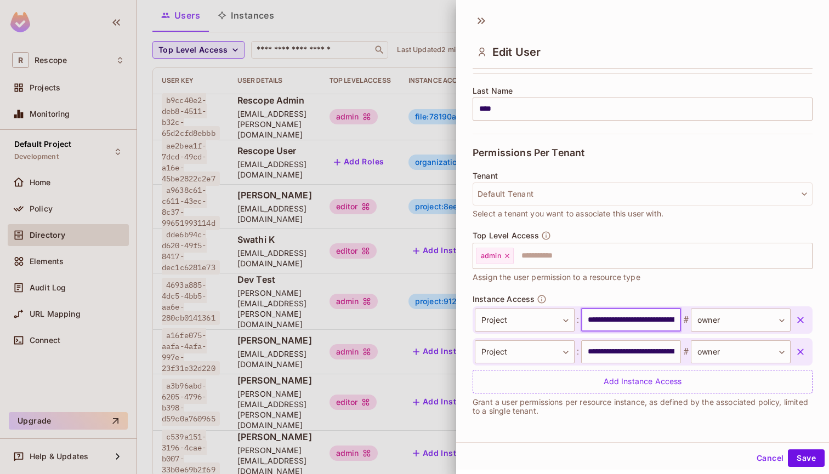
click at [614, 320] on input "**********" at bounding box center [631, 320] width 100 height 23
click at [341, 262] on div at bounding box center [414, 237] width 829 height 474
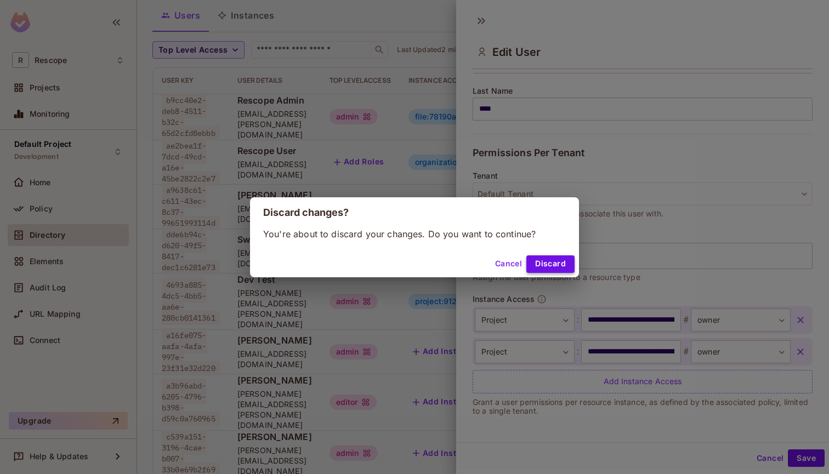
click at [555, 265] on button "Discard" at bounding box center [550, 264] width 48 height 18
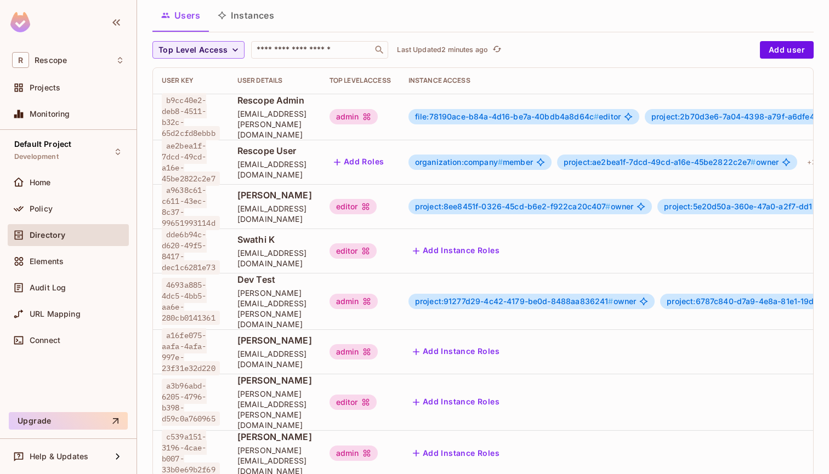
click at [504, 343] on button "Add Instance Roles" at bounding box center [455, 352] width 95 height 18
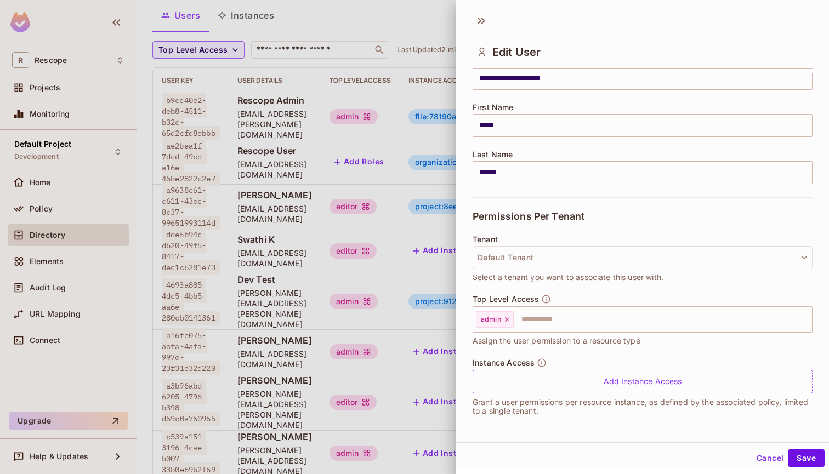
scroll to position [109, 0]
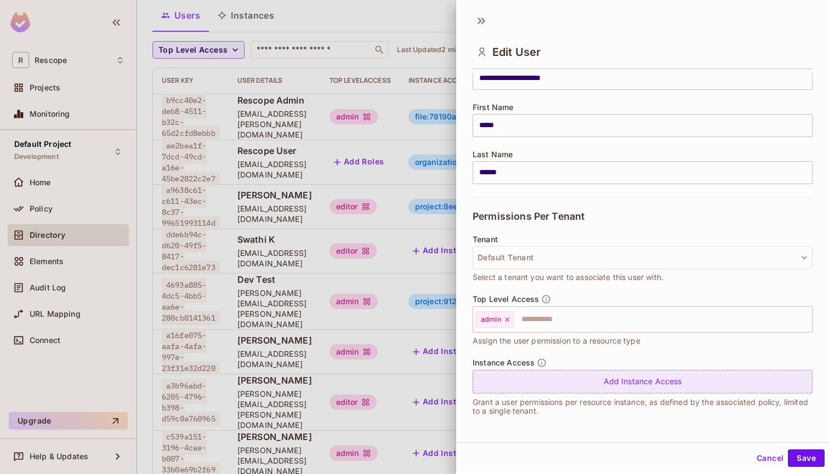
click at [626, 381] on div "Add Instance Access" at bounding box center [642, 382] width 340 height 24
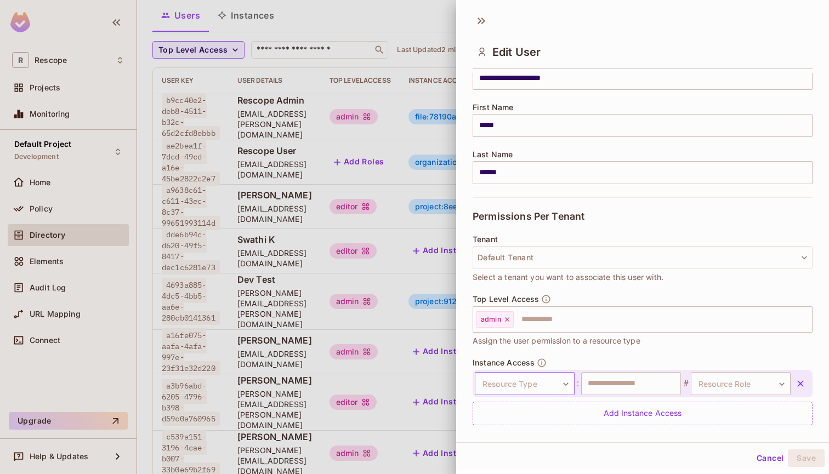
click at [526, 380] on body "R Rescope Projects Monitoring Default Project Development Home Policy Directory…" at bounding box center [414, 237] width 829 height 474
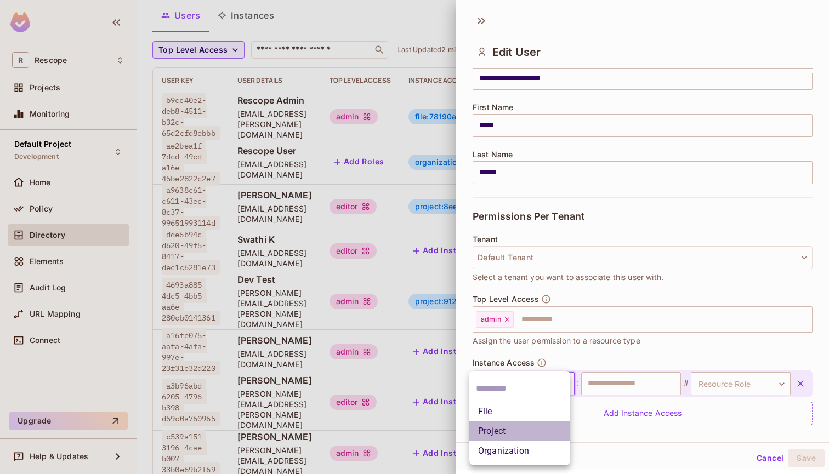
click at [503, 426] on li "Project" at bounding box center [519, 431] width 101 height 20
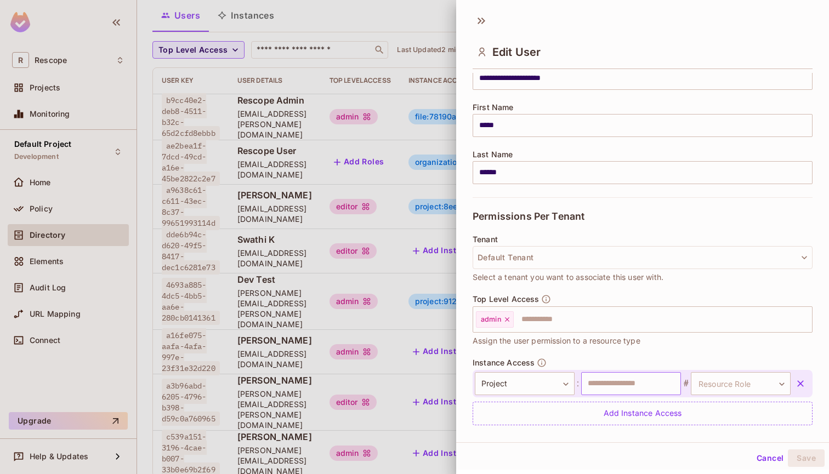
click at [602, 389] on input "text" at bounding box center [631, 383] width 100 height 23
paste input "**********"
type input "**********"
click at [676, 355] on div "Top Level Access admin ​ Assign the user permission to a resource type" at bounding box center [642, 326] width 340 height 64
click at [730, 383] on body "R Rescope Projects Monitoring Default Project Development Home Policy Directory…" at bounding box center [414, 237] width 829 height 474
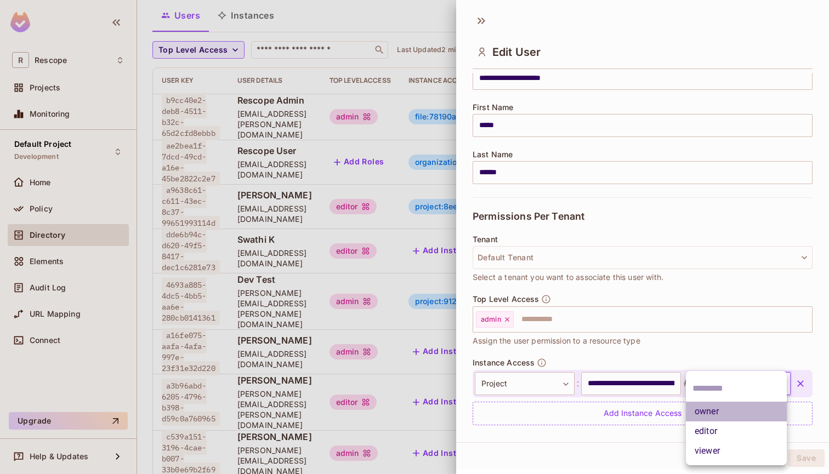
click at [717, 411] on li "owner" at bounding box center [736, 412] width 101 height 20
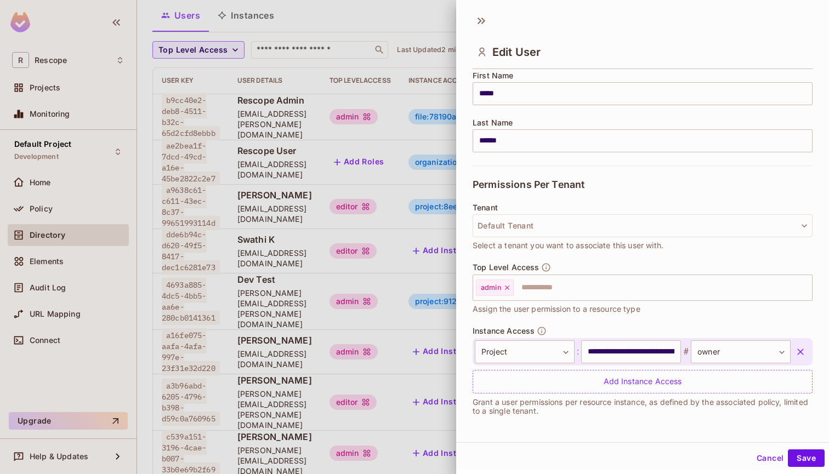
scroll to position [141, 0]
click at [806, 454] on button "Save" at bounding box center [806, 458] width 37 height 18
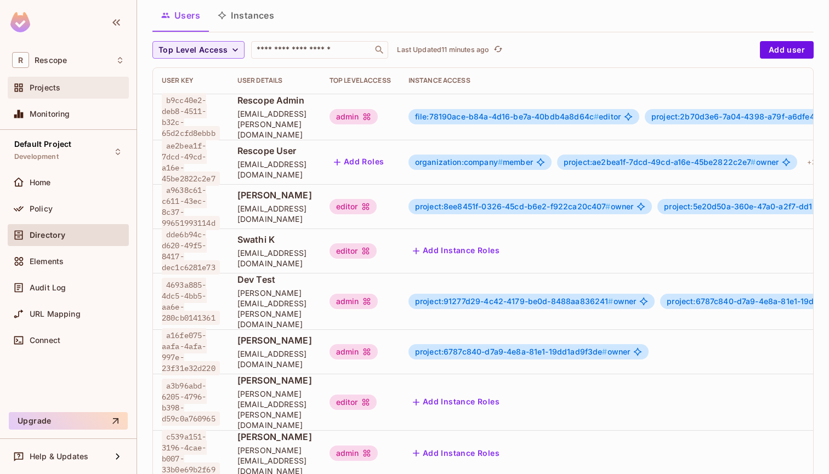
click at [52, 84] on span "Projects" at bounding box center [45, 87] width 31 height 9
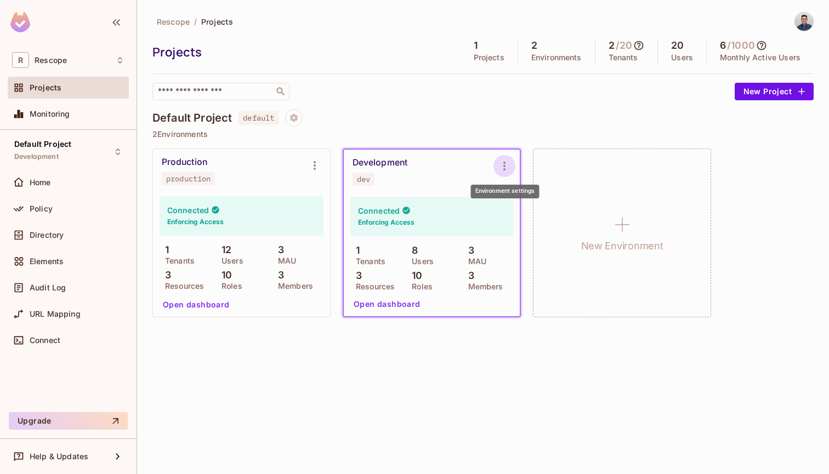
click at [505, 168] on icon "Environment settings" at bounding box center [504, 165] width 13 height 13
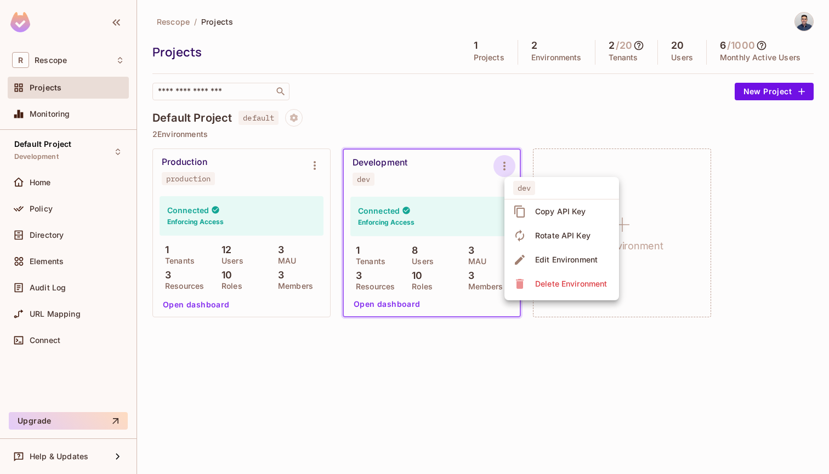
click at [501, 168] on div at bounding box center [414, 237] width 829 height 474
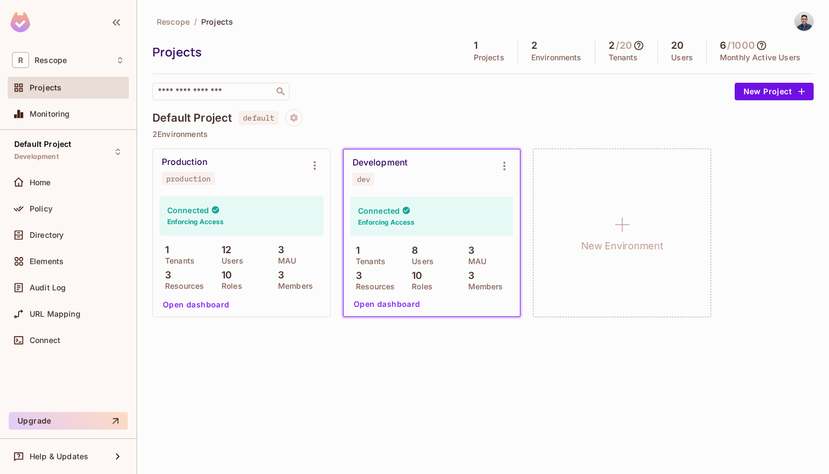
click at [501, 168] on icon "Environment settings" at bounding box center [504, 165] width 13 height 13
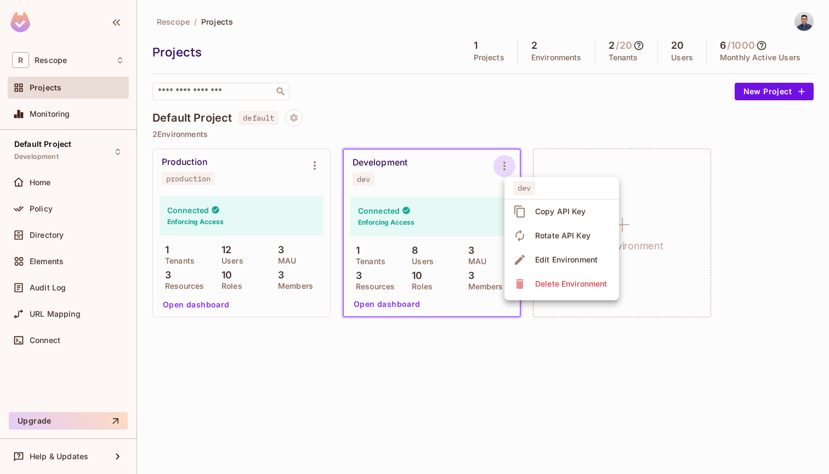
click at [392, 369] on div at bounding box center [414, 237] width 829 height 474
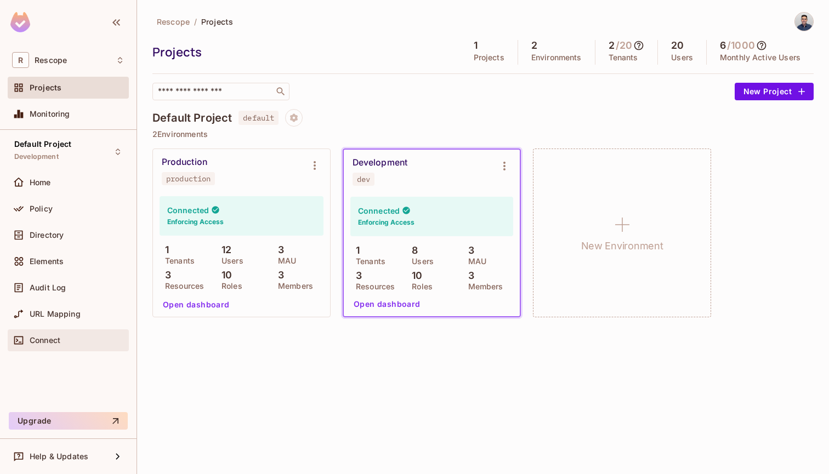
click at [50, 341] on span "Connect" at bounding box center [45, 340] width 31 height 9
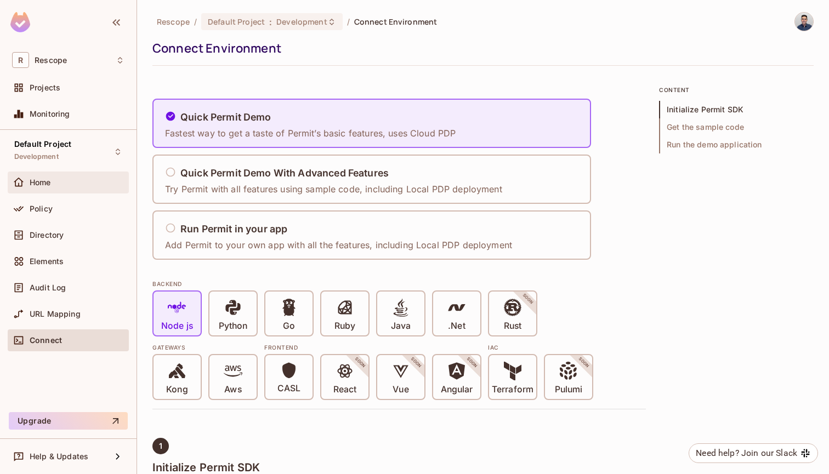
click at [49, 184] on span "Home" at bounding box center [40, 182] width 21 height 9
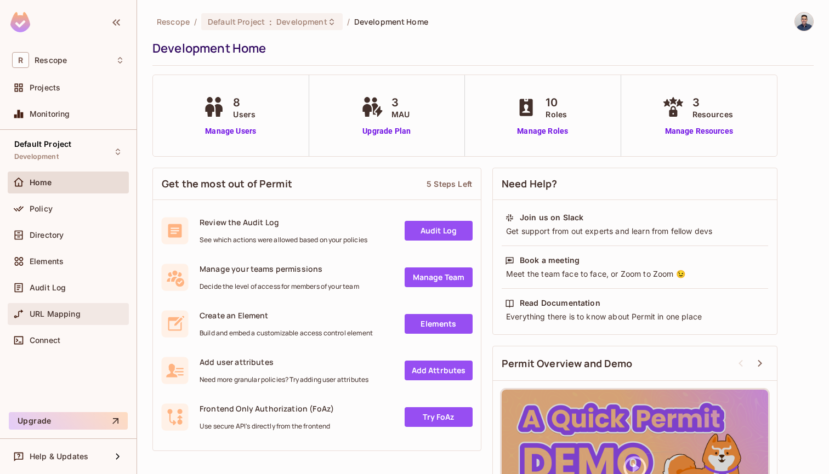
click at [48, 322] on div "URL Mapping" at bounding box center [68, 314] width 121 height 22
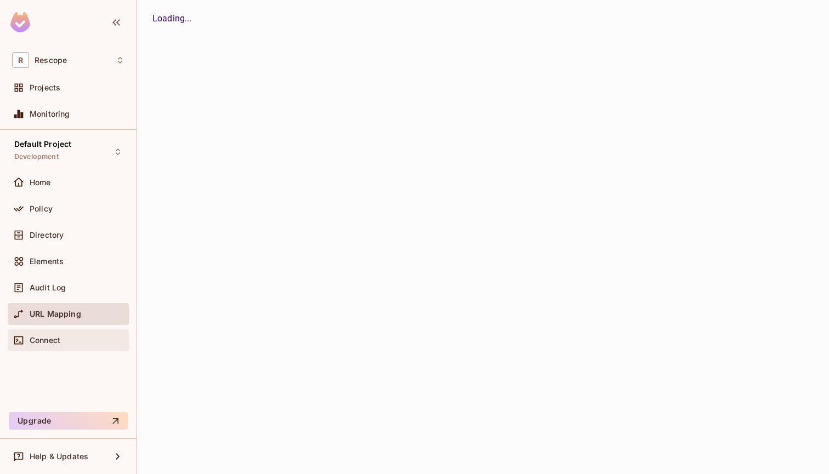
click at [48, 340] on span "Connect" at bounding box center [45, 340] width 31 height 9
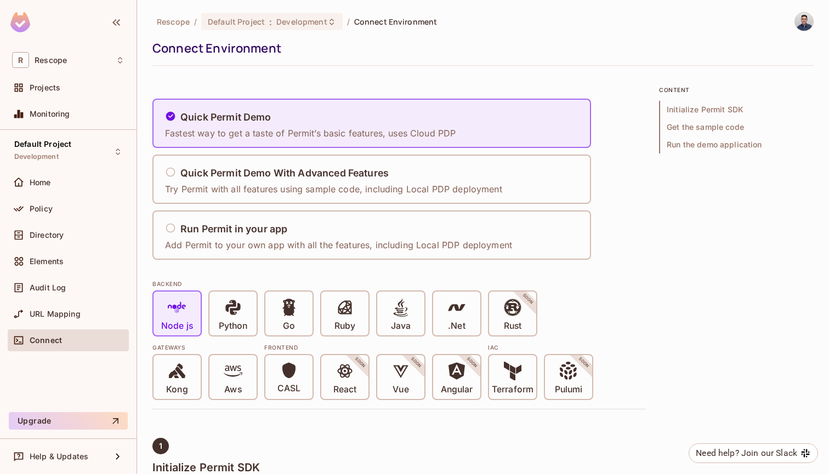
click at [15, 22] on img at bounding box center [20, 22] width 20 height 20
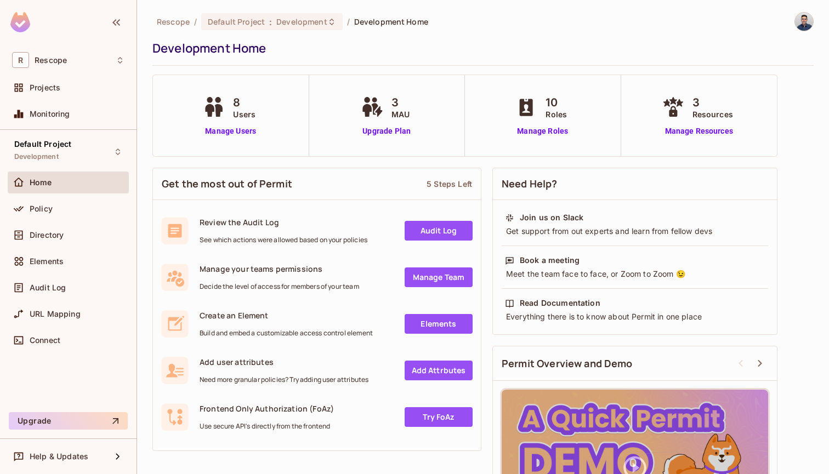
click at [174, 24] on span "Rescope" at bounding box center [173, 21] width 33 height 10
click at [52, 151] on div "Default Project Development" at bounding box center [42, 152] width 57 height 24
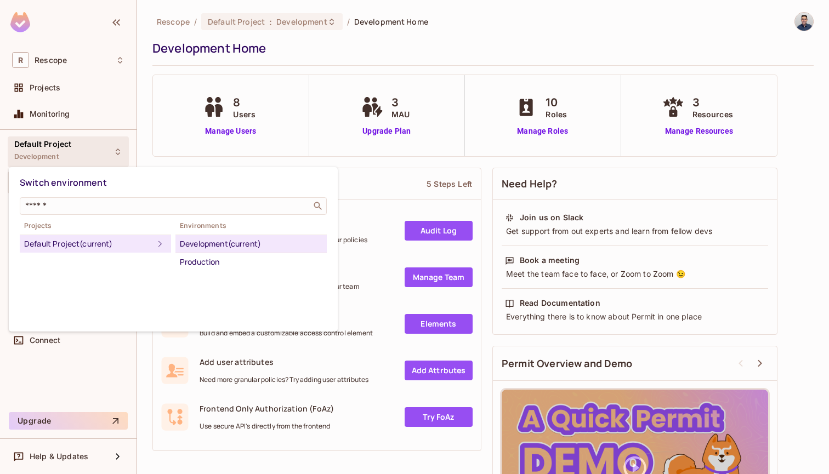
click at [198, 240] on div "Development (current)" at bounding box center [251, 243] width 142 height 13
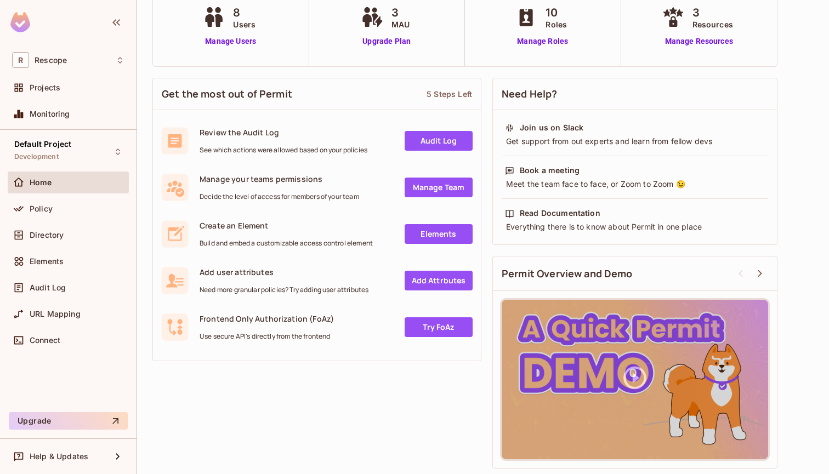
scroll to position [90, 0]
click at [47, 334] on div "Connect" at bounding box center [68, 340] width 112 height 13
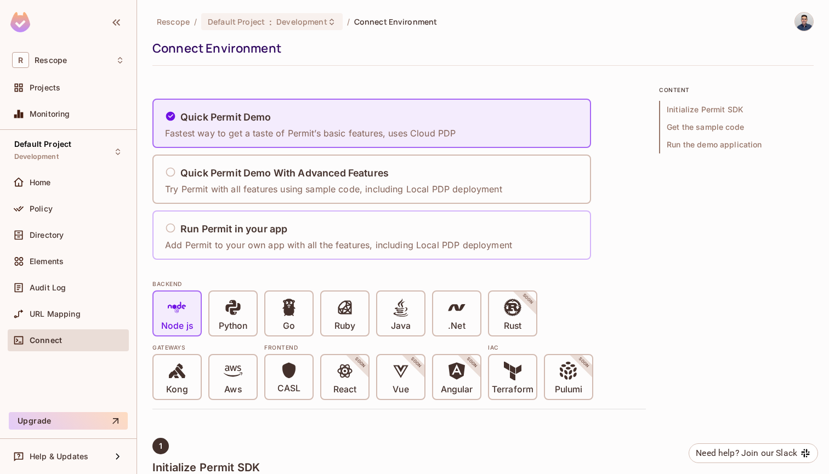
click at [282, 227] on h5 "Run Permit in your app" at bounding box center [233, 229] width 107 height 11
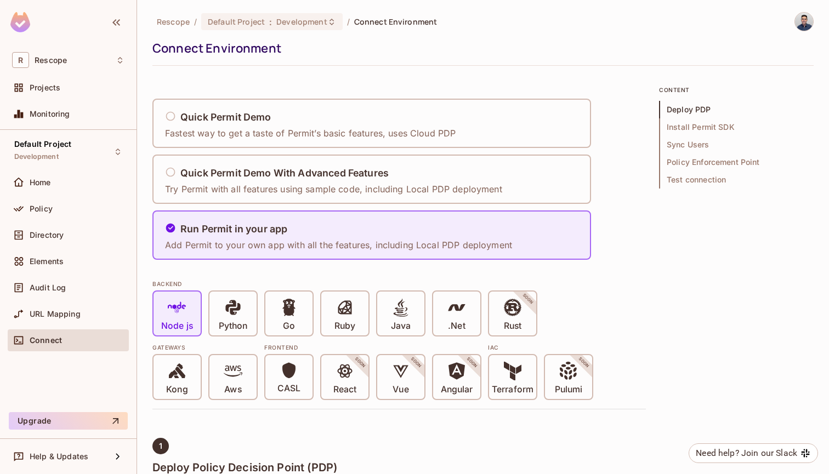
click at [67, 334] on div "Connect" at bounding box center [68, 340] width 112 height 13
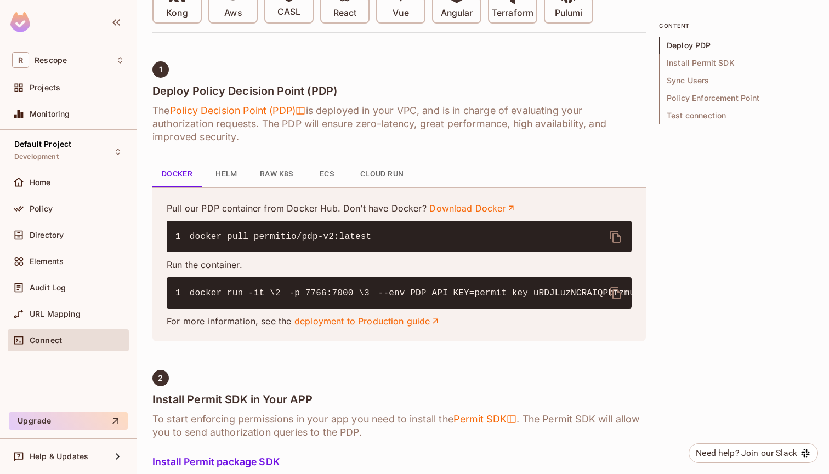
scroll to position [383, 0]
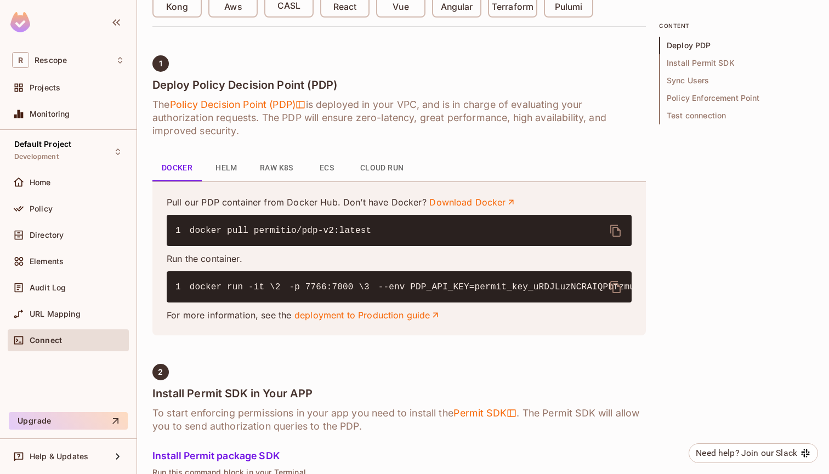
click at [226, 170] on button "Helm" at bounding box center [226, 168] width 49 height 26
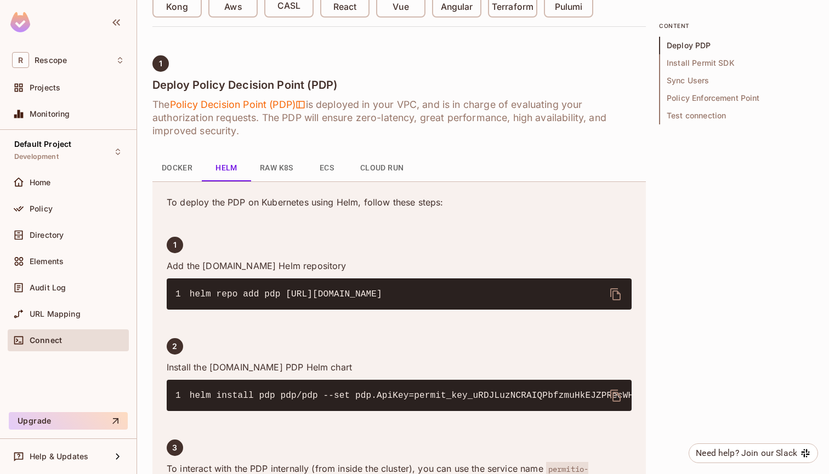
click at [263, 169] on button "Raw K8s" at bounding box center [276, 168] width 51 height 26
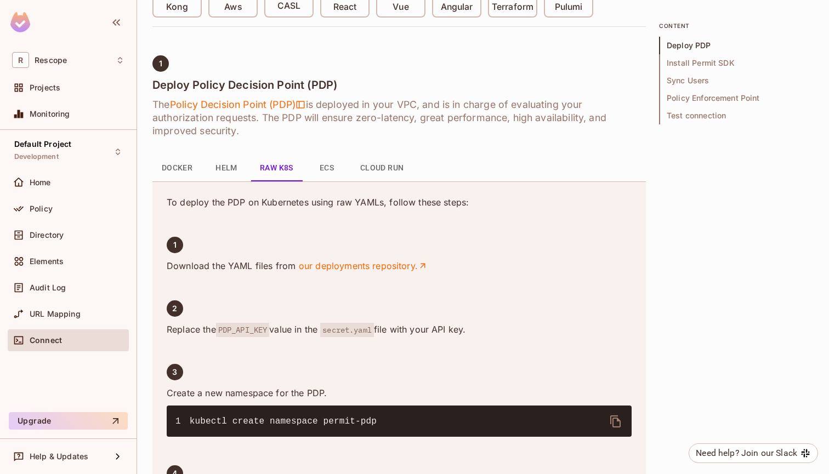
click at [321, 169] on button "ECS" at bounding box center [326, 168] width 49 height 26
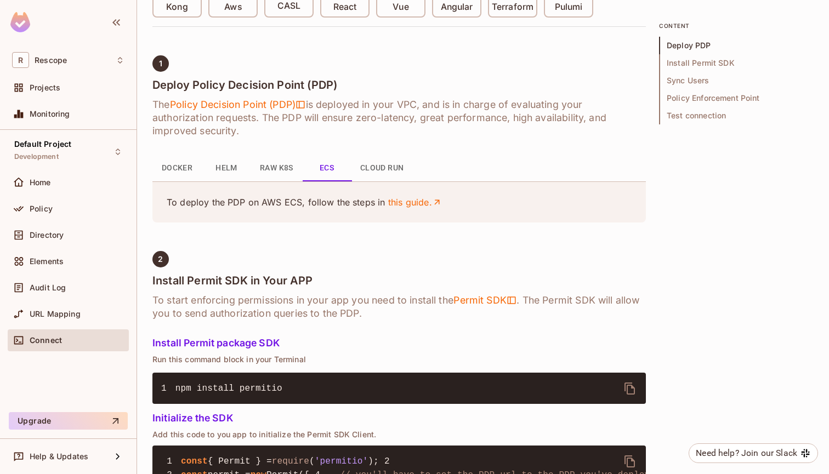
click at [387, 169] on button "Cloud Run" at bounding box center [381, 168] width 61 height 26
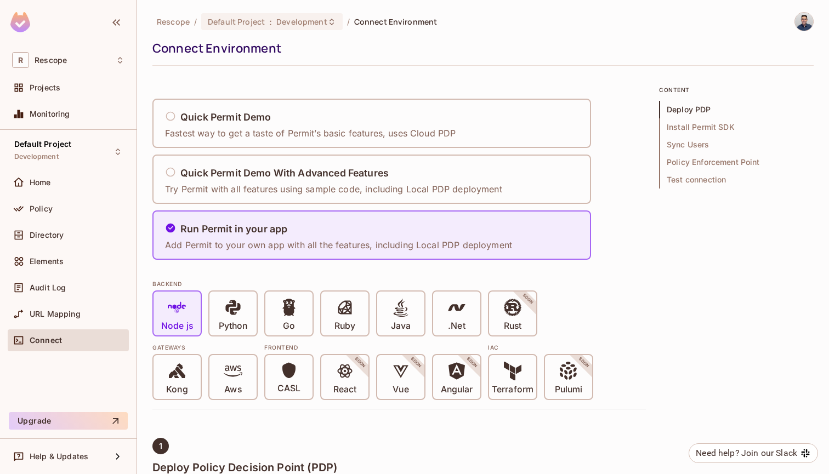
scroll to position [0, 0]
